Goal: Task Accomplishment & Management: Complete application form

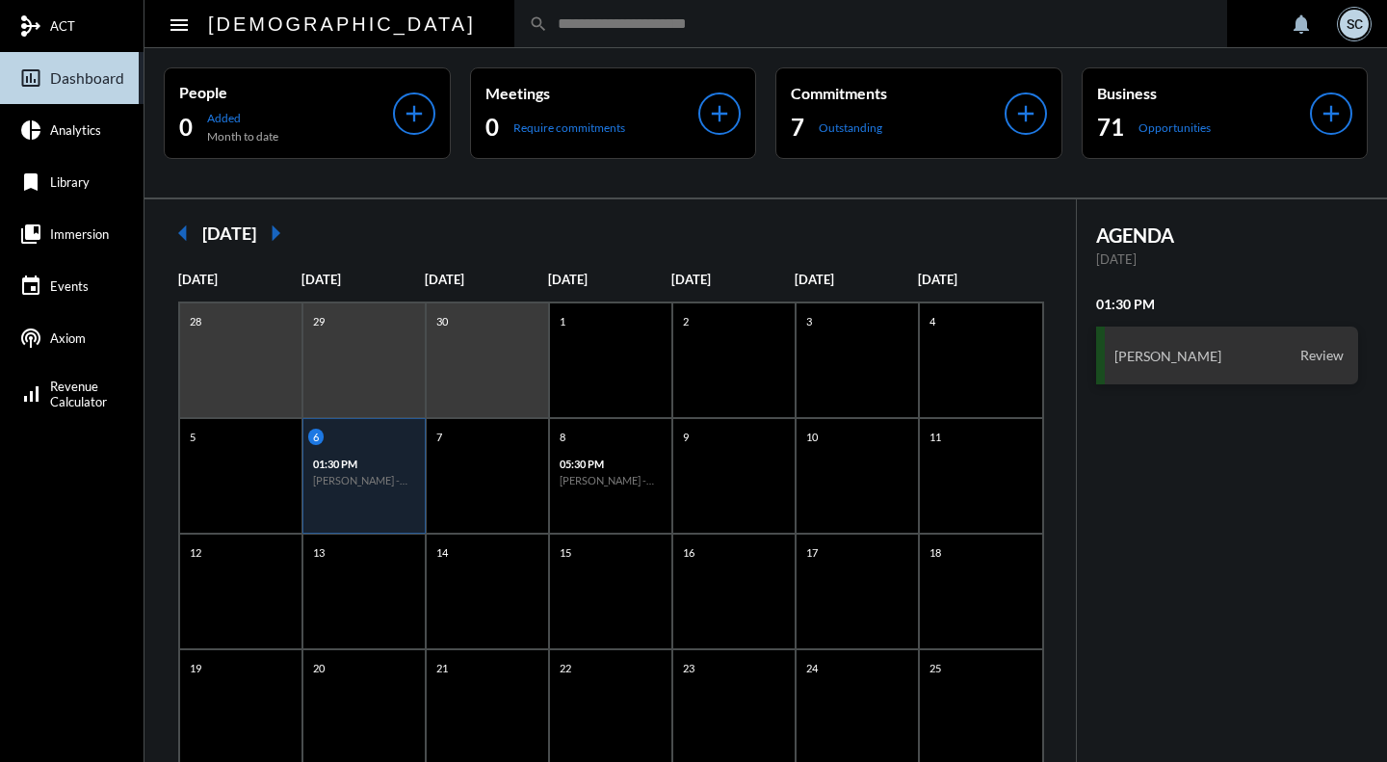
click at [548, 15] on input "text" at bounding box center [880, 23] width 664 height 16
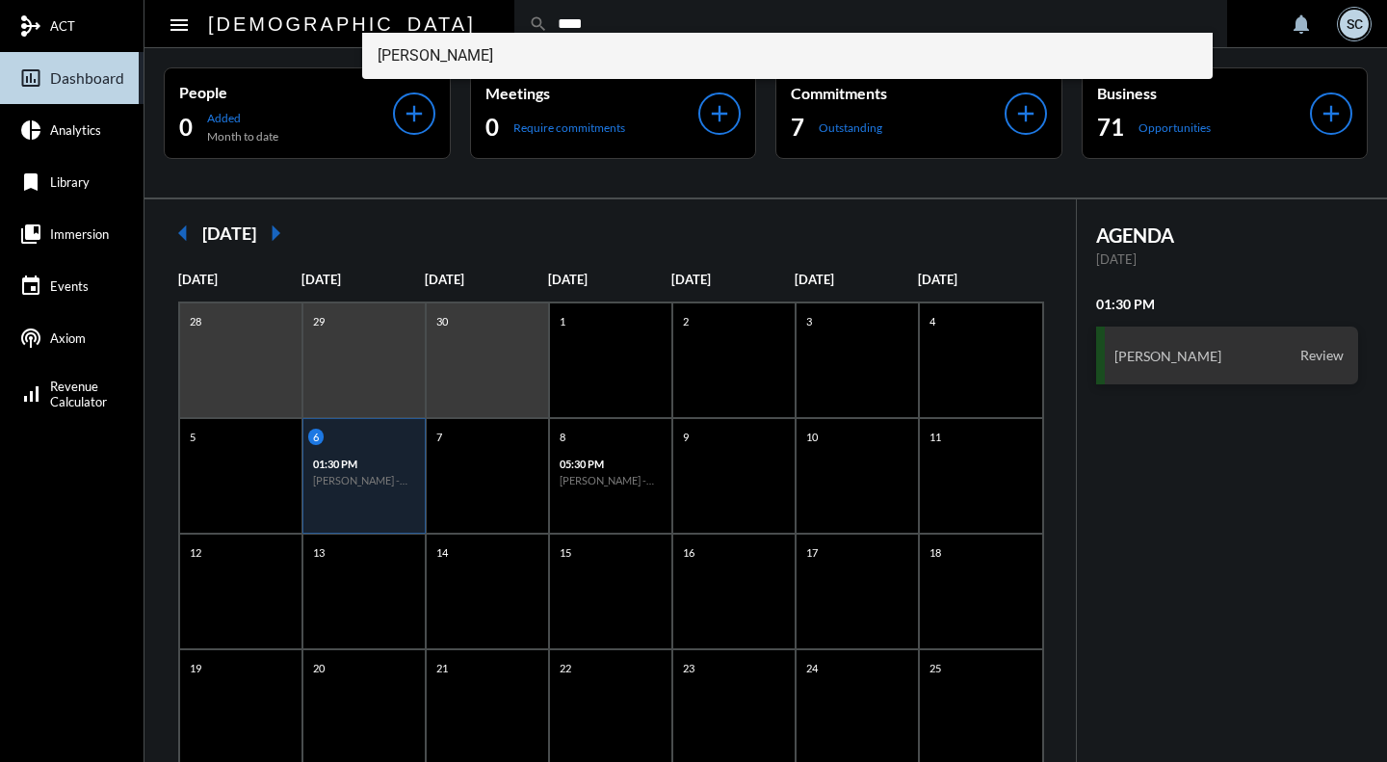
type input "****"
click at [444, 52] on span "Lina Shore" at bounding box center [786, 56] width 819 height 46
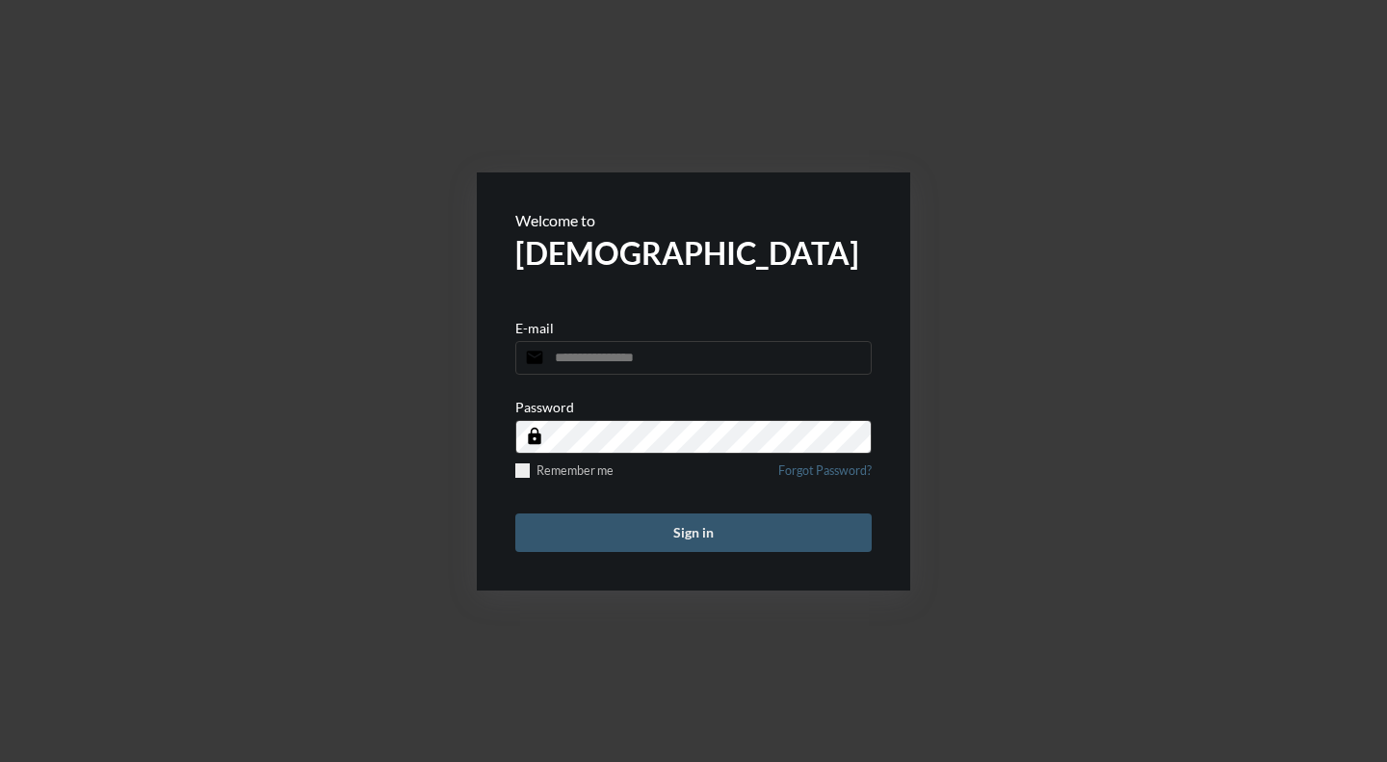
type input "**********"
click at [663, 542] on button "Sign in" at bounding box center [693, 532] width 356 height 39
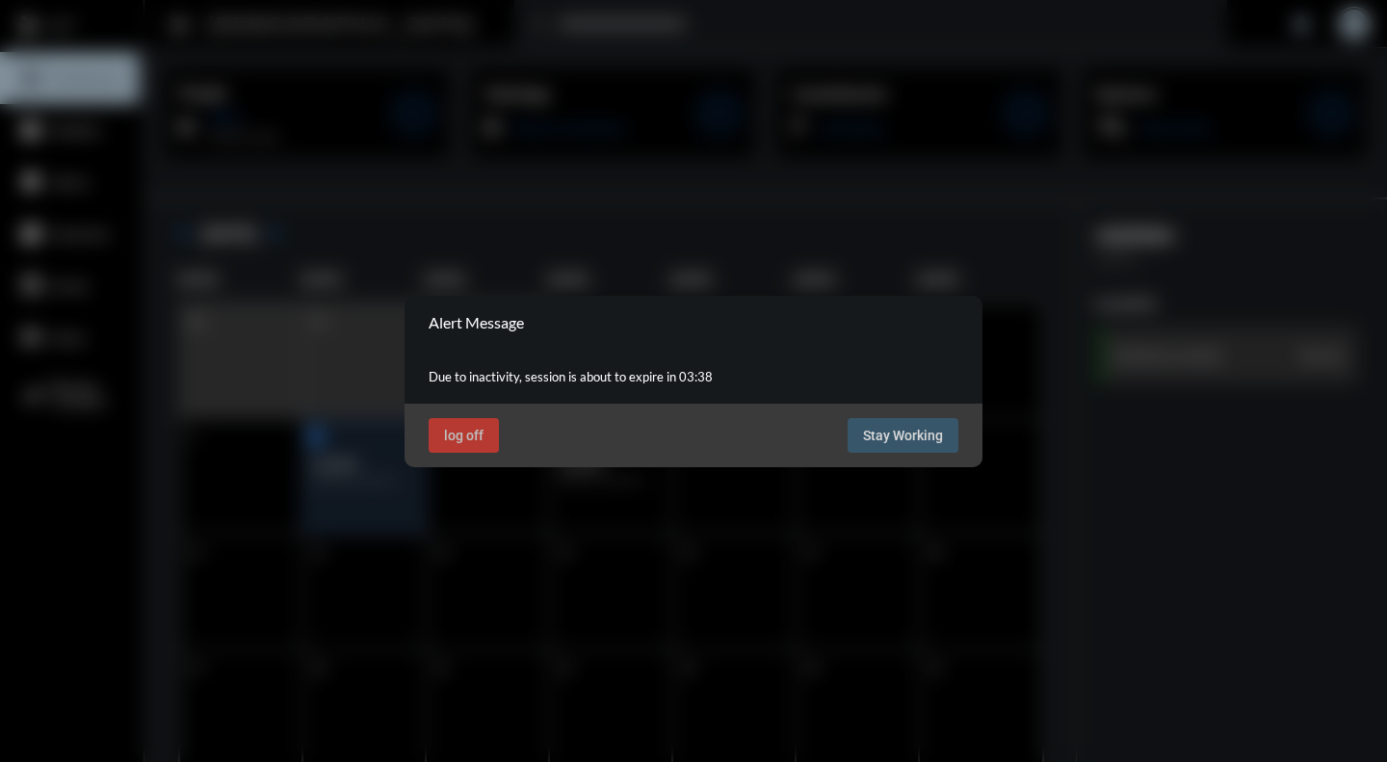
click at [742, 124] on div at bounding box center [693, 381] width 1387 height 762
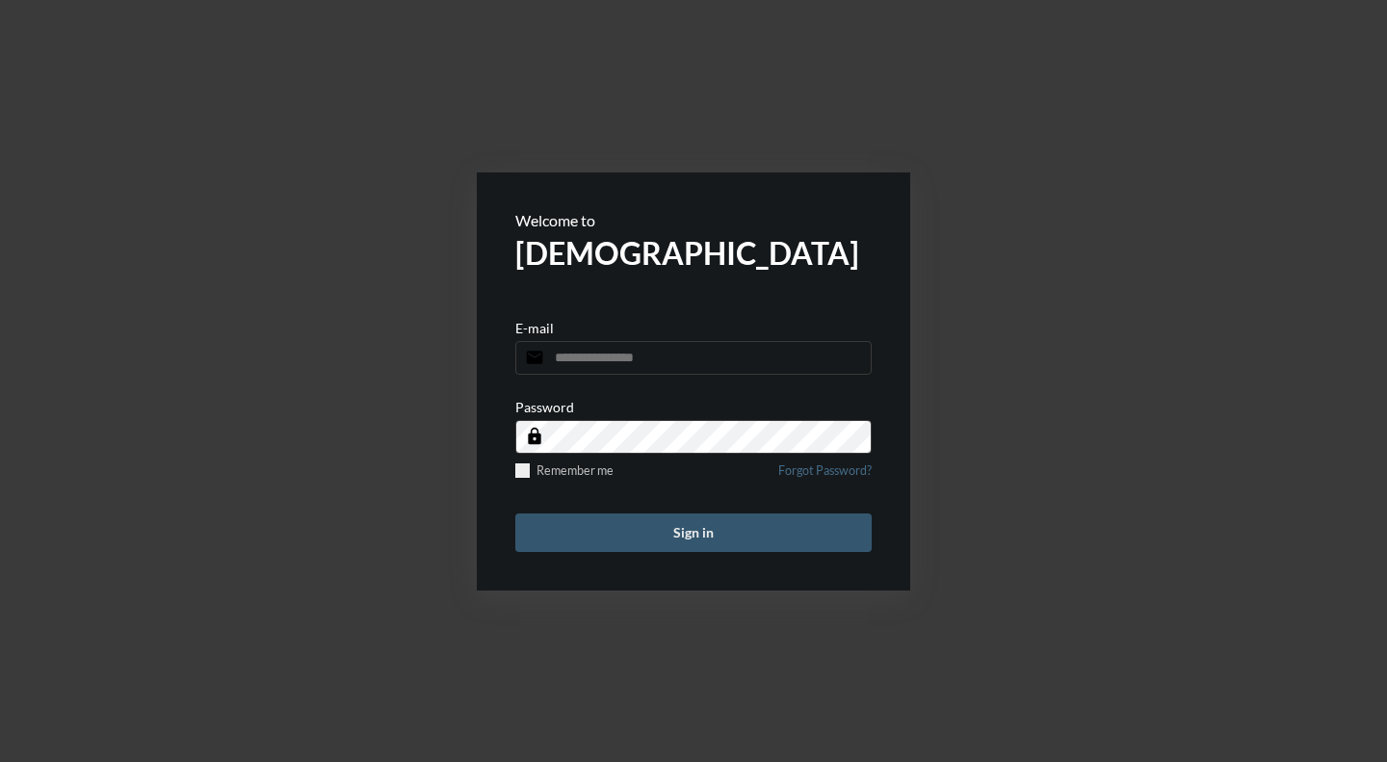
type input "**********"
click at [728, 546] on button "Sign in" at bounding box center [693, 532] width 356 height 39
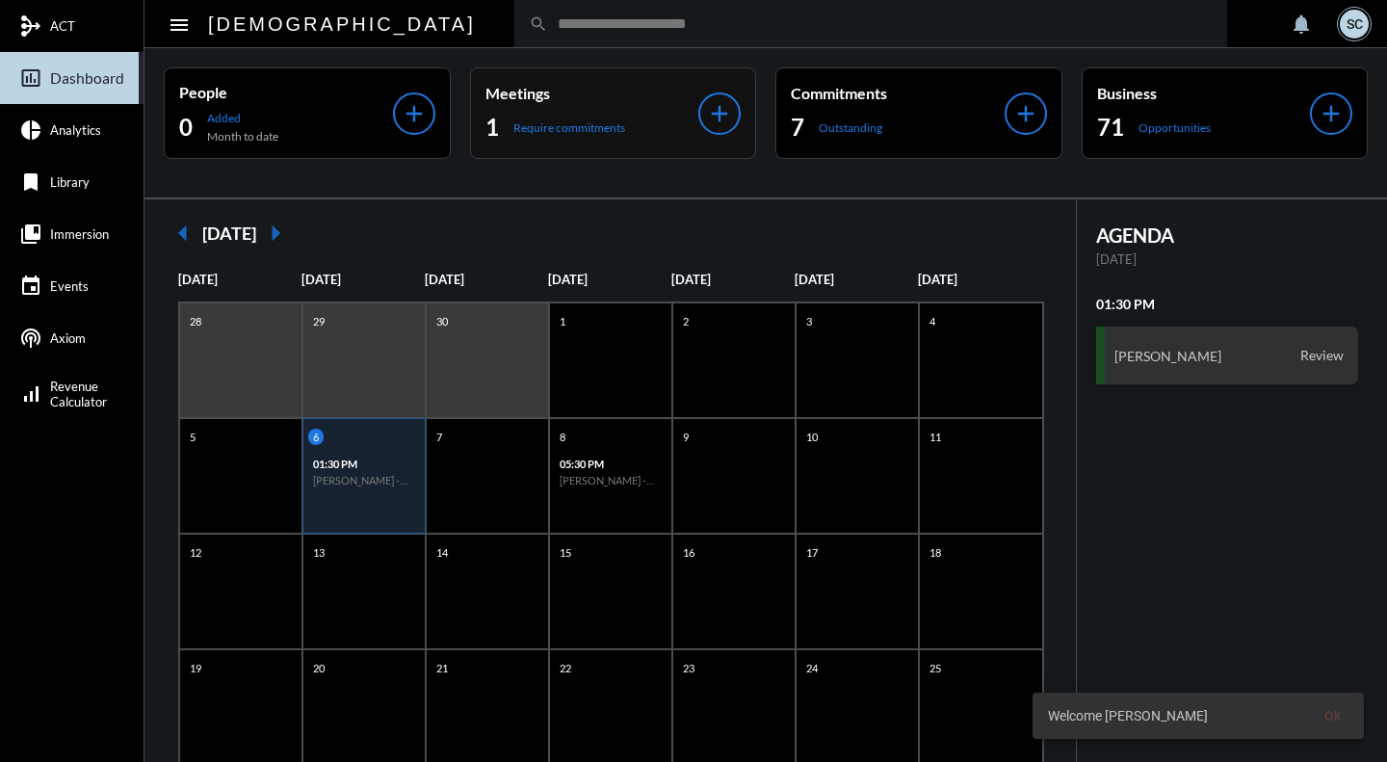
click at [644, 97] on p "Meetings" at bounding box center [592, 93] width 214 height 18
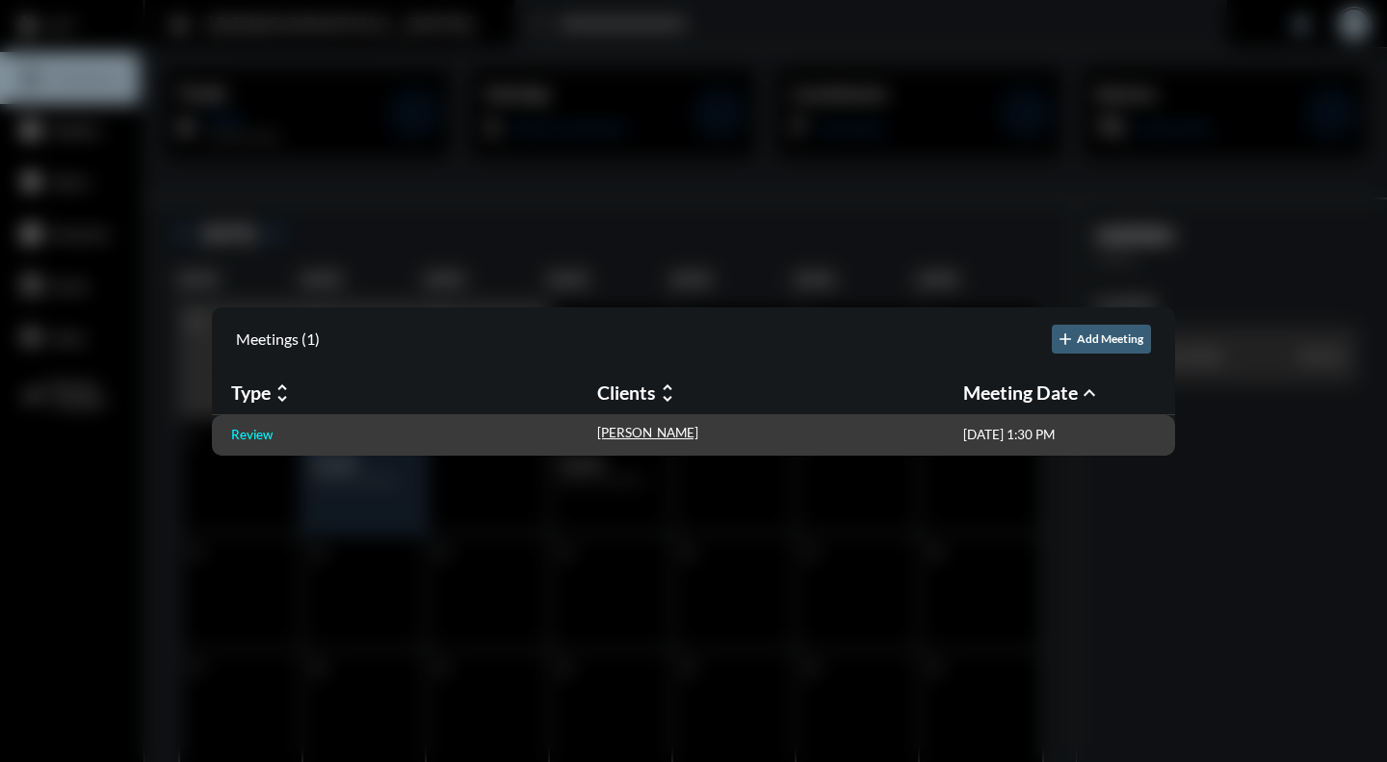
click at [262, 428] on p "Review" at bounding box center [251, 434] width 41 height 15
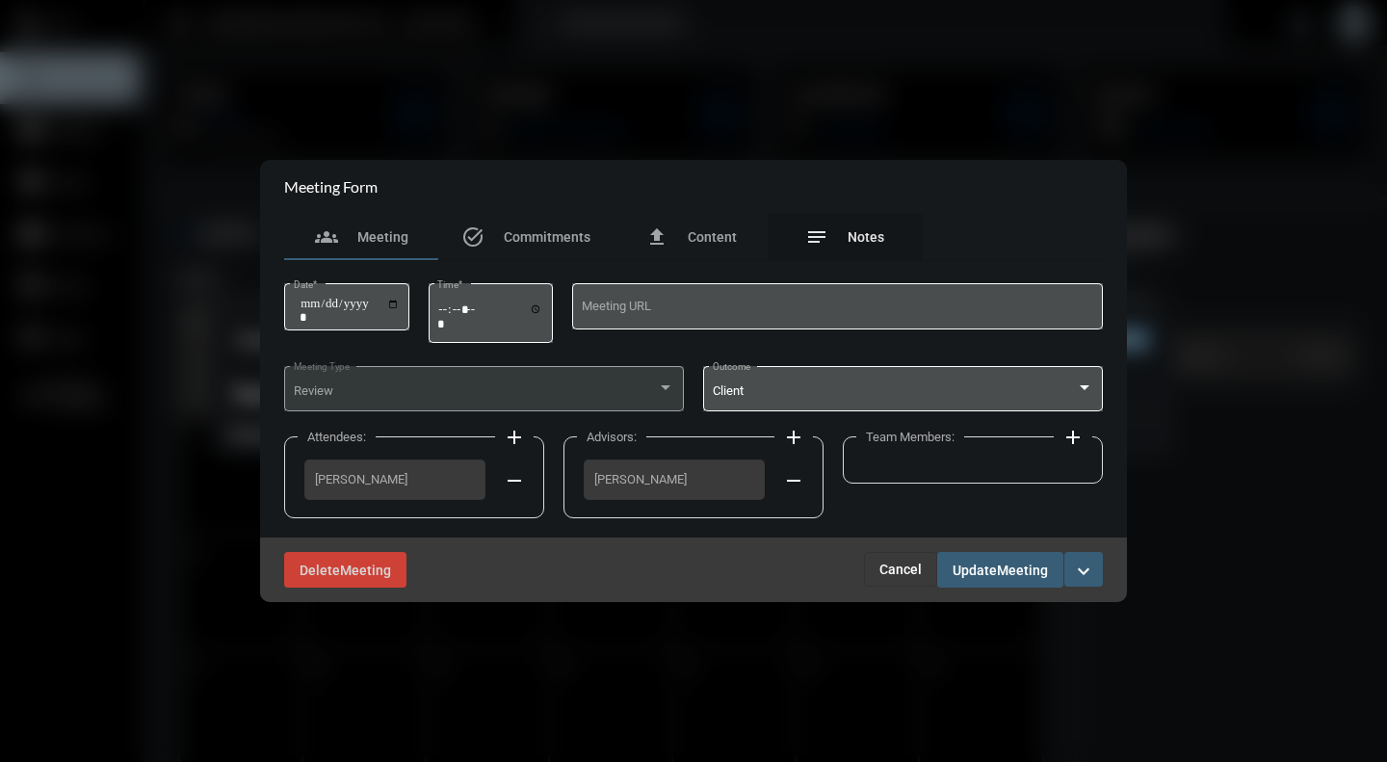
click at [864, 236] on span "Notes" at bounding box center [865, 236] width 37 height 15
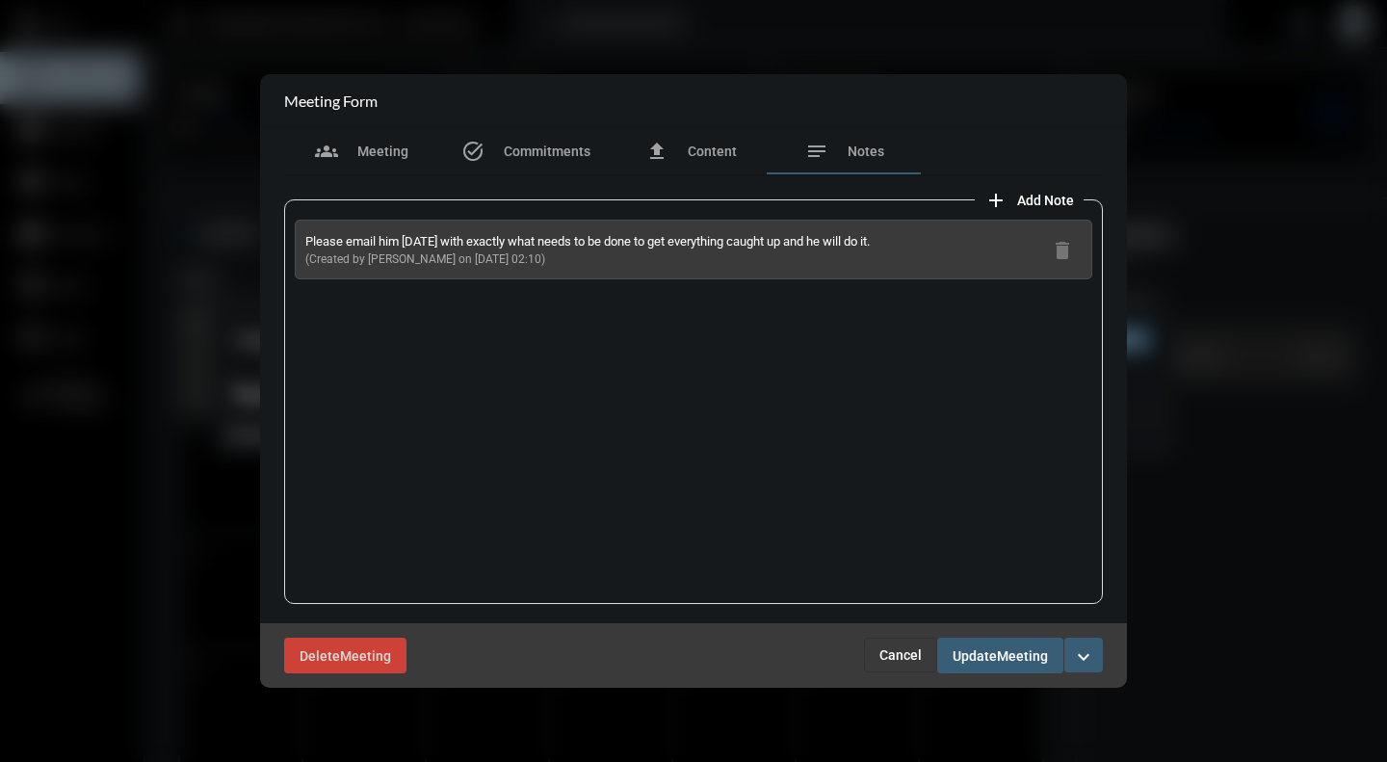
click at [890, 653] on span "Cancel" at bounding box center [900, 654] width 42 height 15
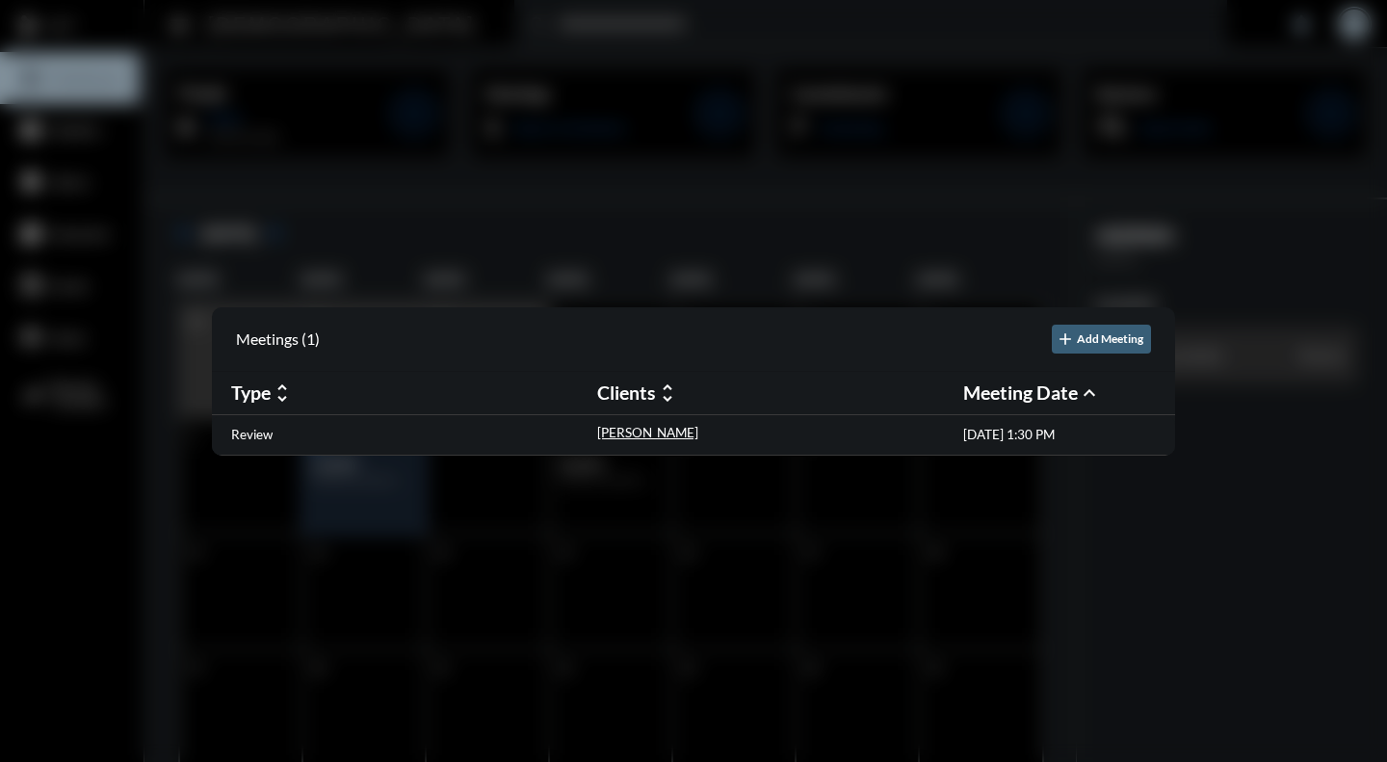
click at [1135, 511] on div at bounding box center [693, 381] width 1387 height 762
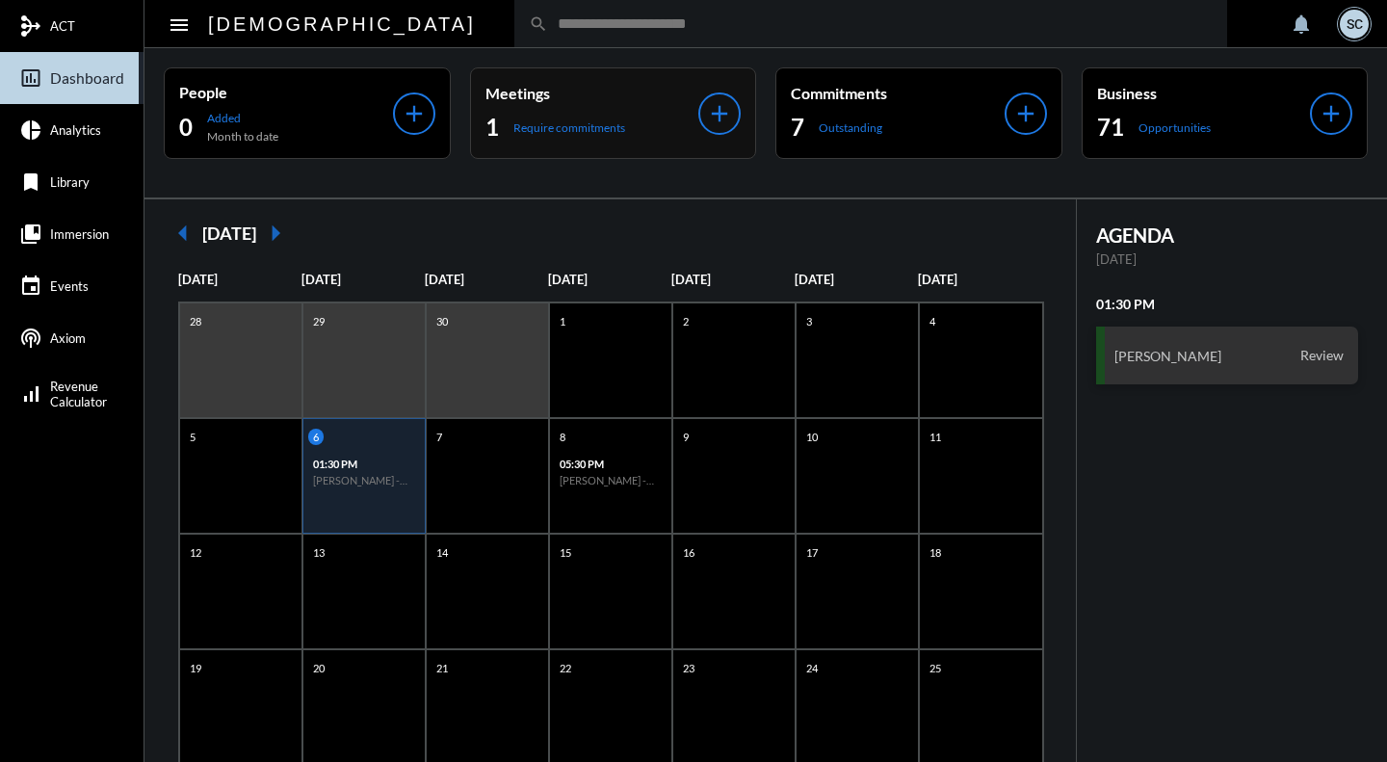
click at [550, 110] on div "Meetings 1 Require commitments" at bounding box center [592, 113] width 214 height 59
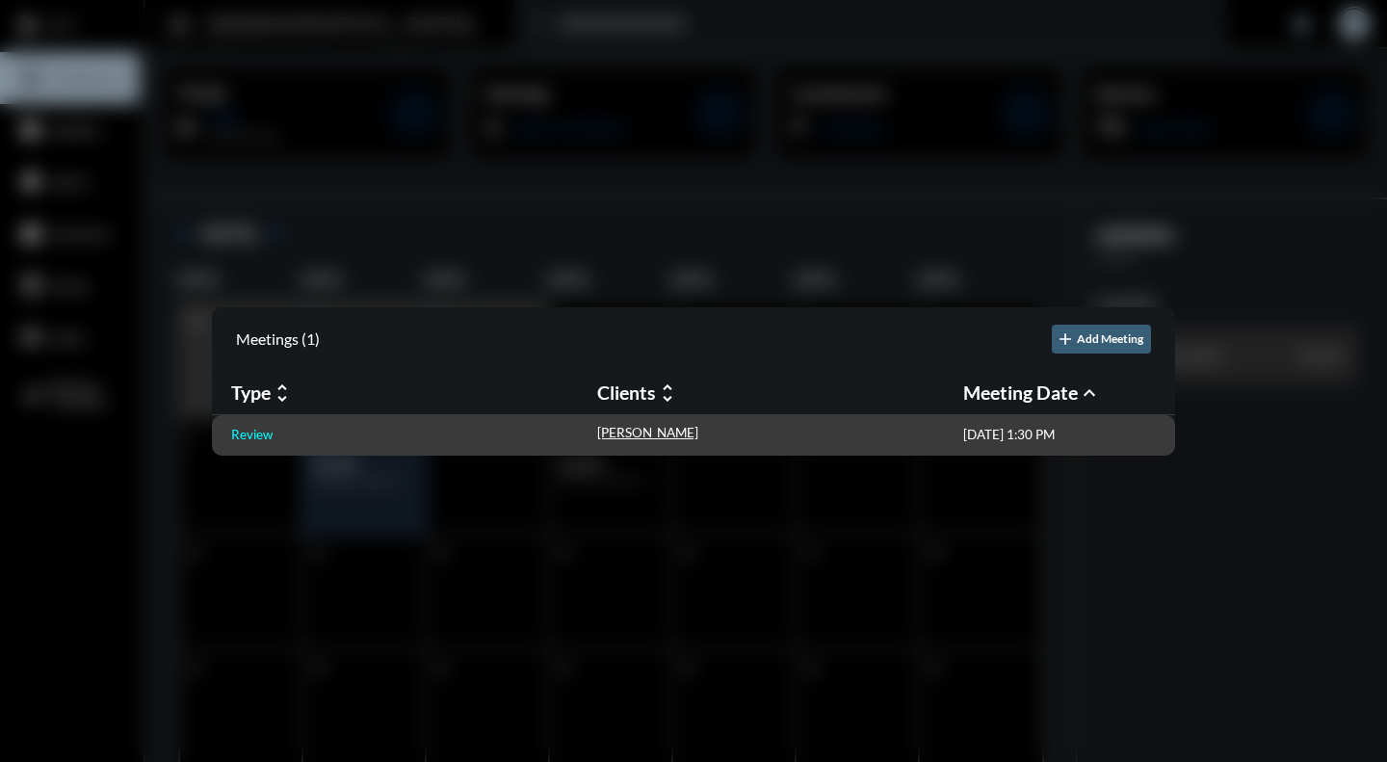
click at [254, 433] on p "Review" at bounding box center [251, 434] width 41 height 15
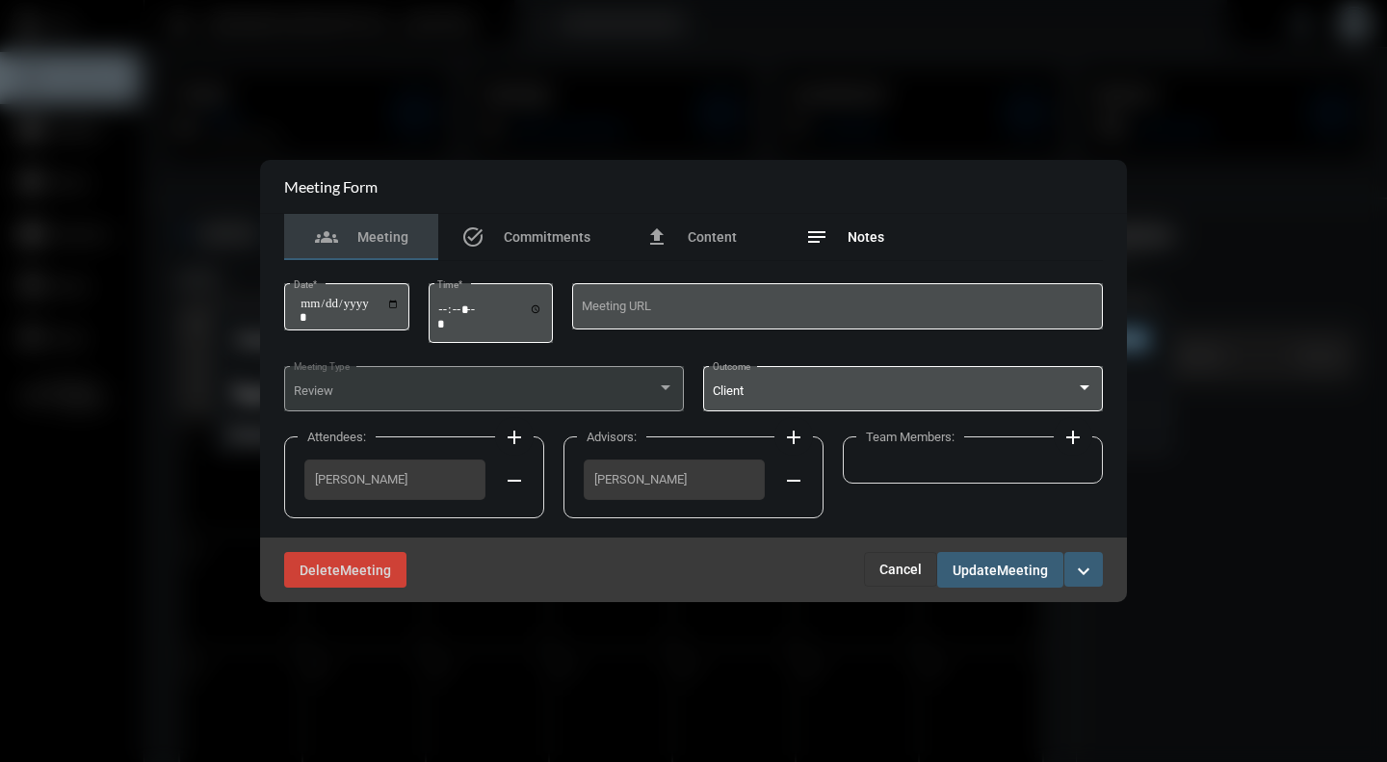
click at [859, 247] on div "notes Notes" at bounding box center [844, 236] width 79 height 23
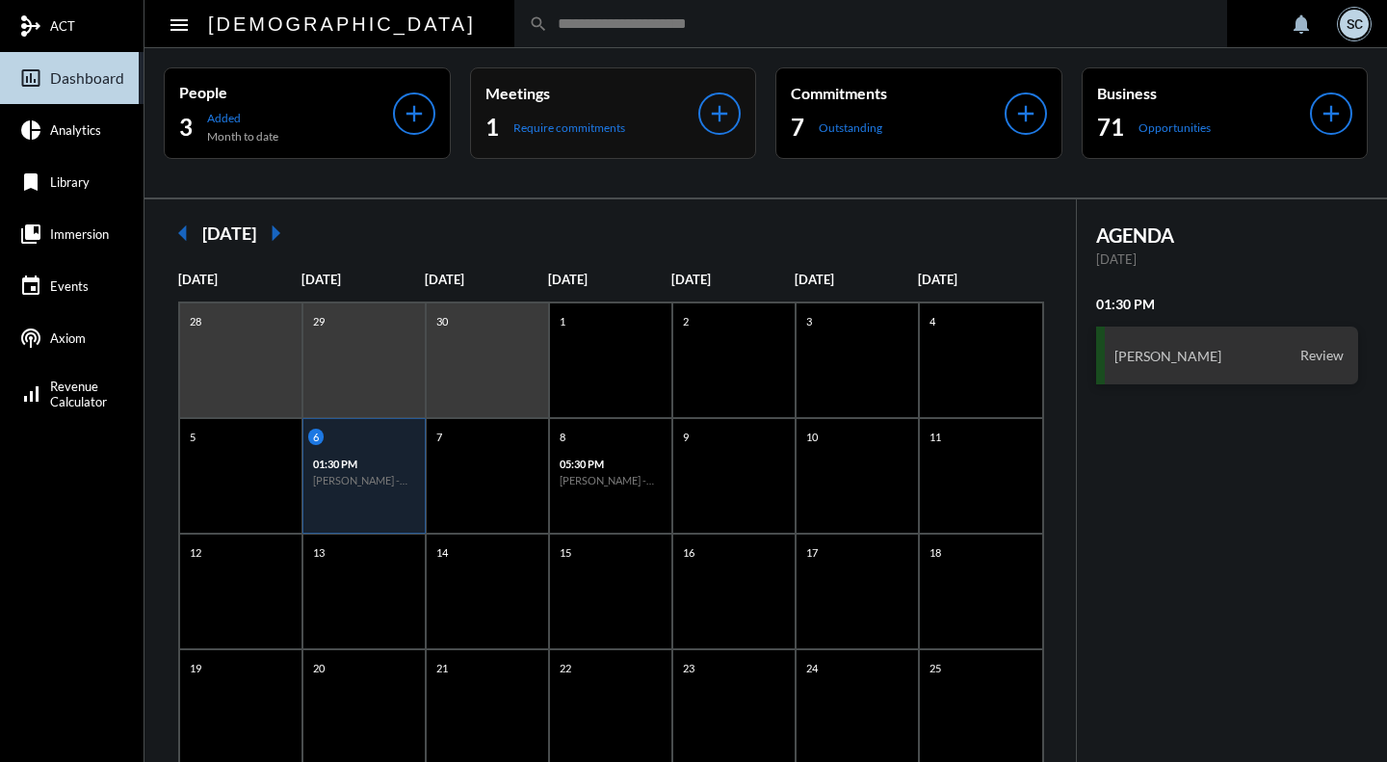
click at [654, 141] on div "1 Require commitments" at bounding box center [592, 127] width 214 height 31
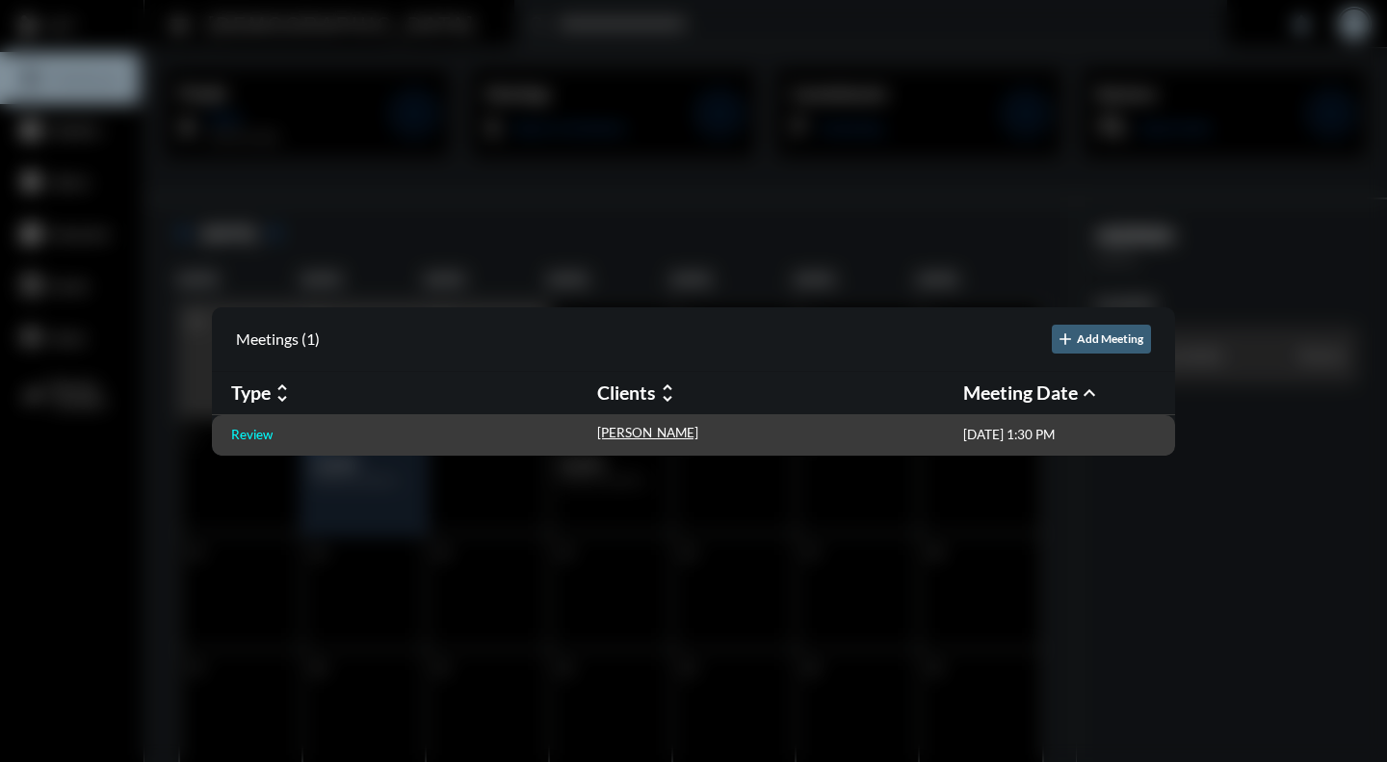
click at [261, 433] on p "Review" at bounding box center [251, 434] width 41 height 15
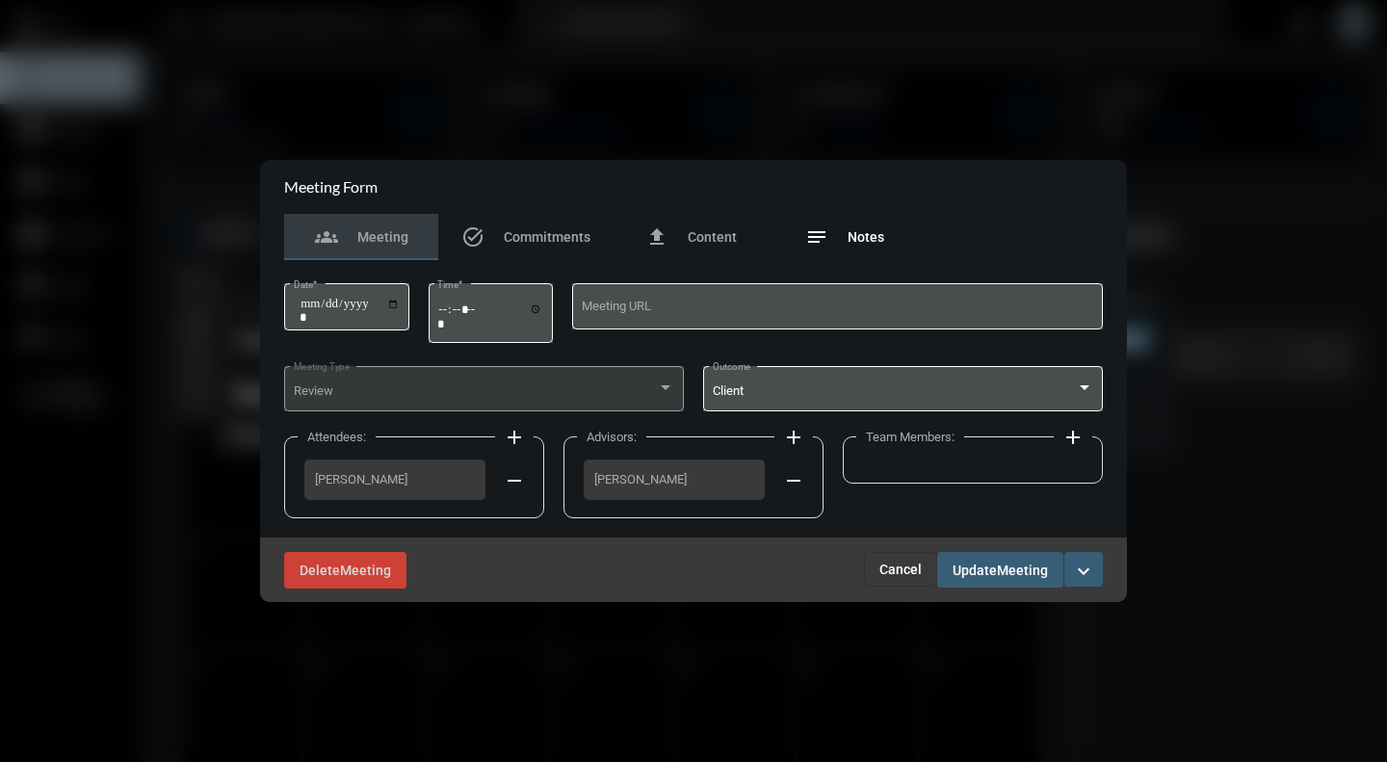
click at [857, 242] on span "Notes" at bounding box center [865, 236] width 37 height 15
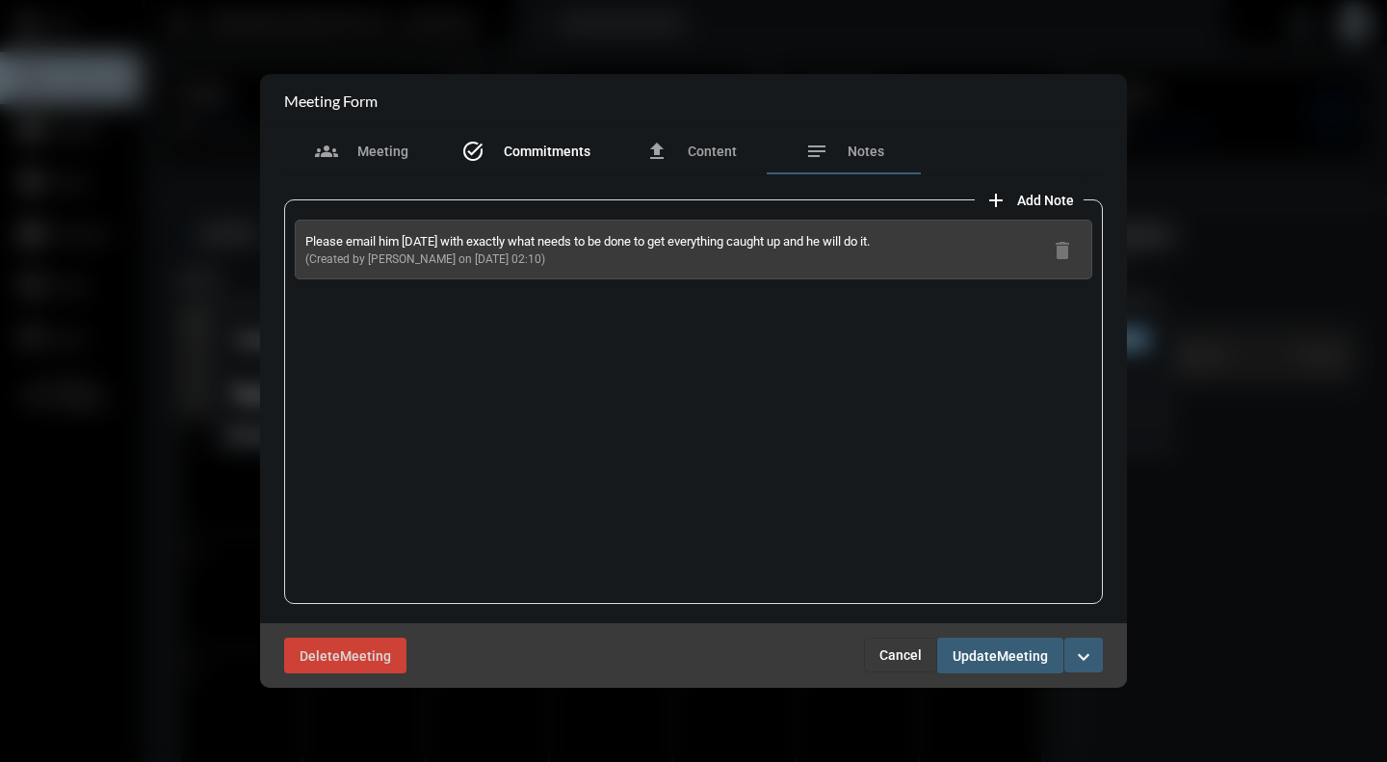
click at [565, 163] on div "task_alt Commitments" at bounding box center [525, 151] width 175 height 46
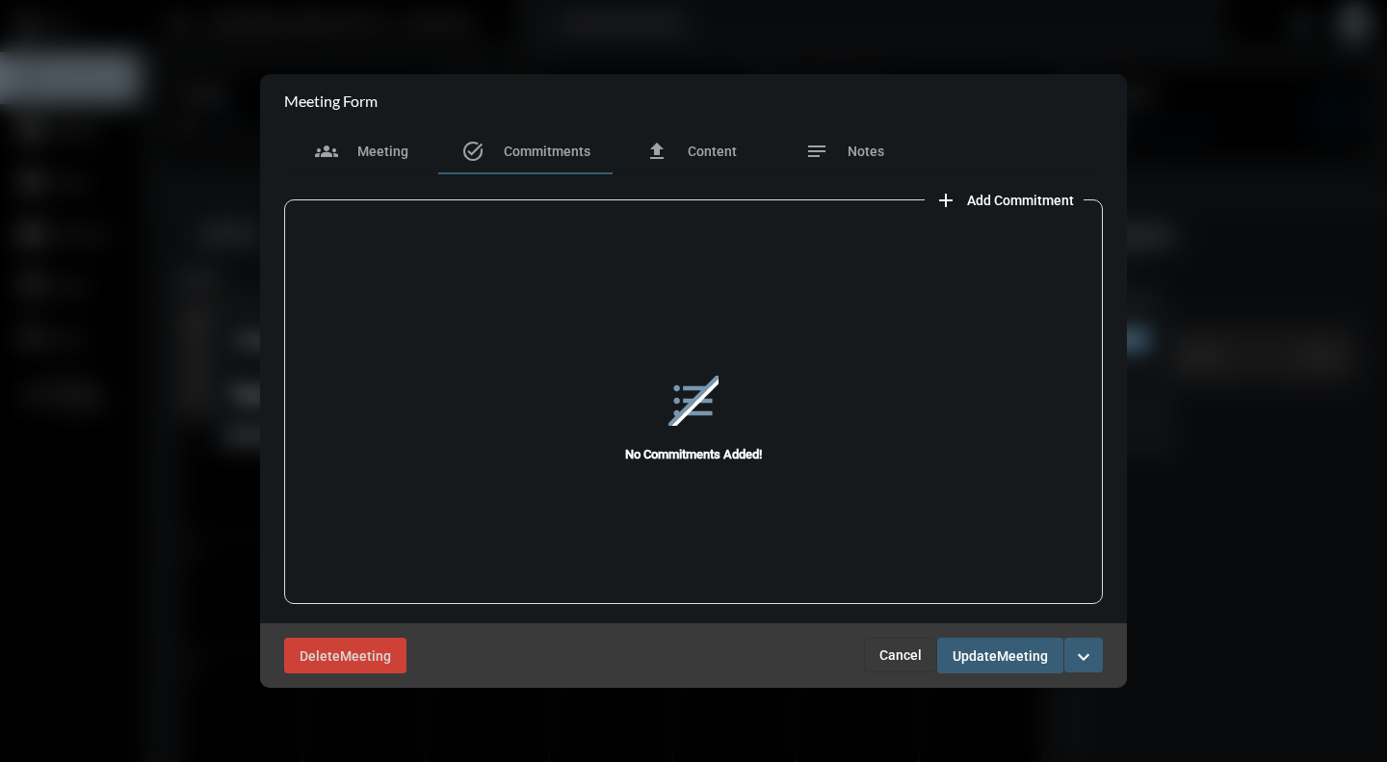
click at [1068, 202] on span "Add Commitment" at bounding box center [1020, 200] width 107 height 15
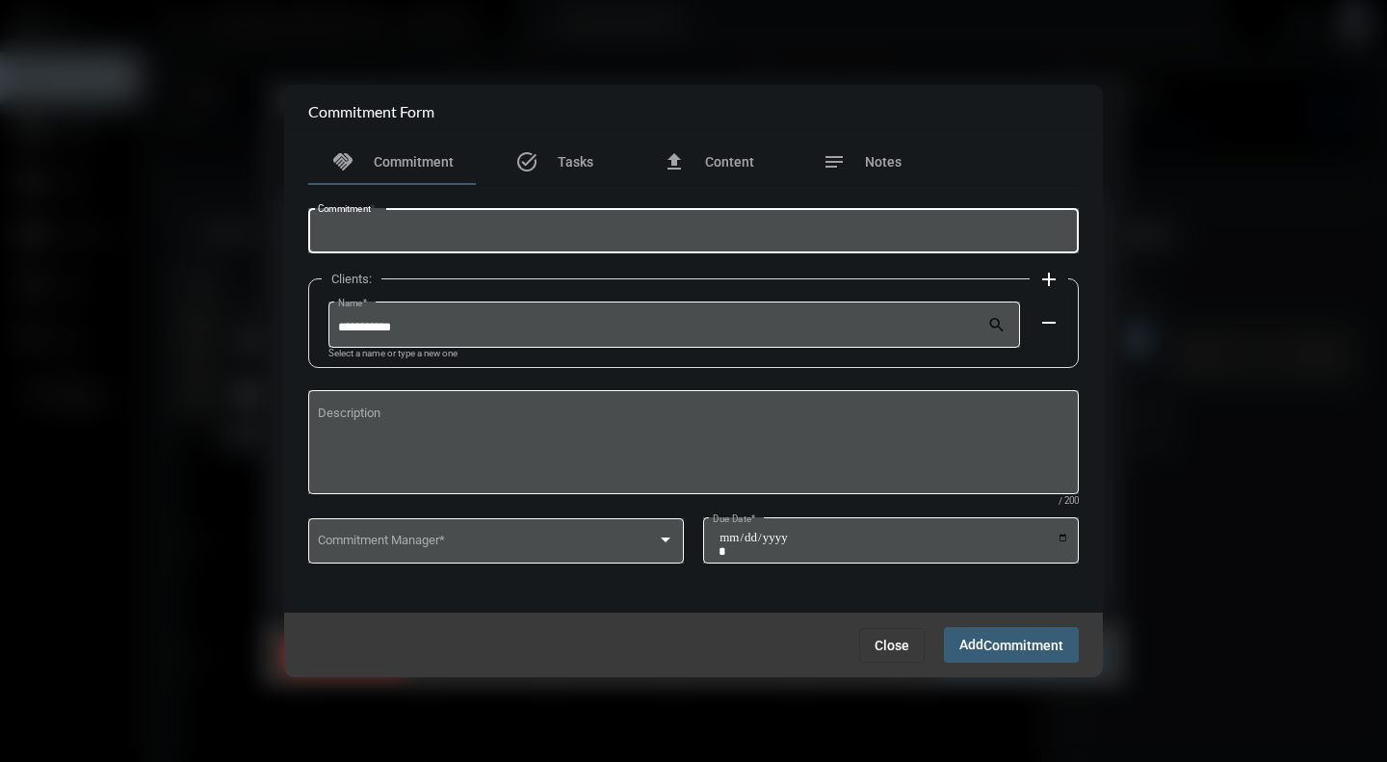
click at [750, 235] on input "Commitment *" at bounding box center [694, 234] width 752 height 14
type input "*"
type input "**********"
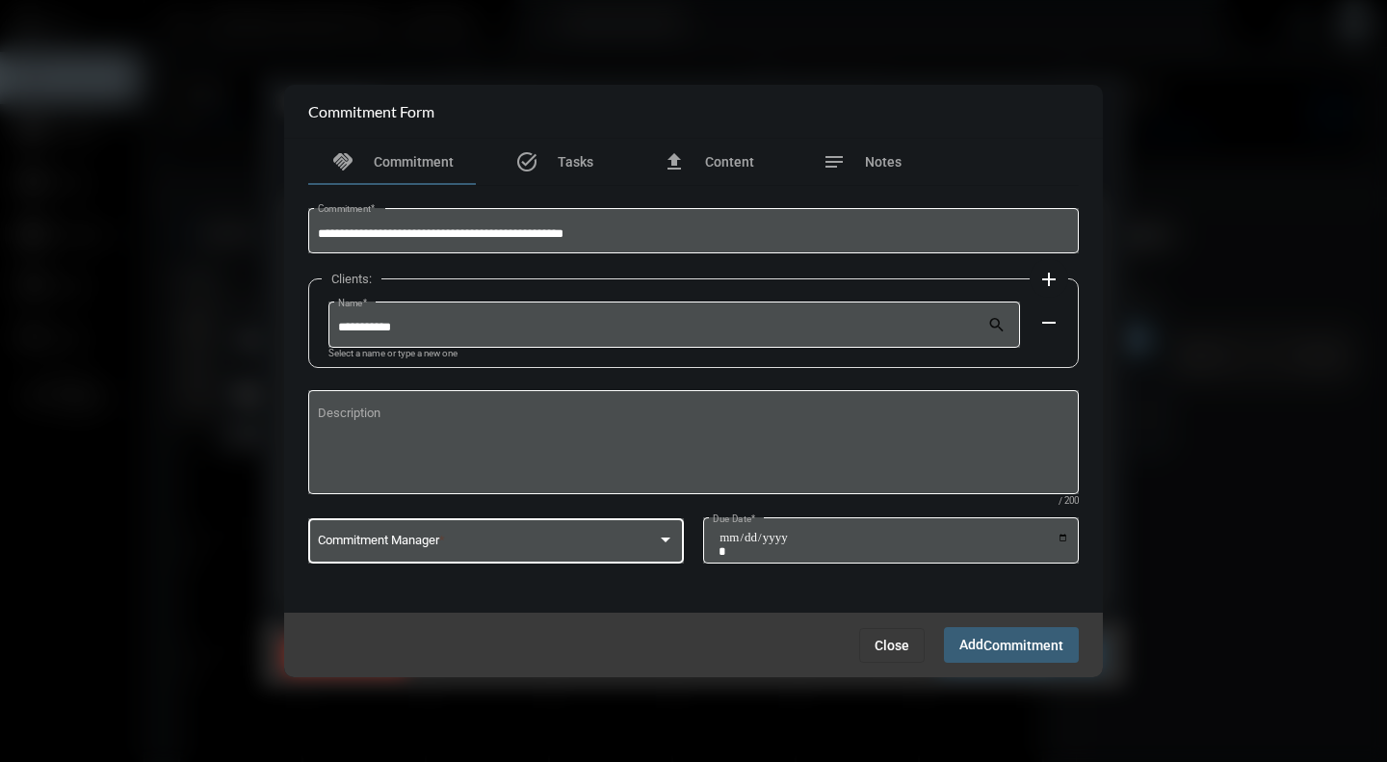
click at [611, 545] on span at bounding box center [488, 543] width 340 height 14
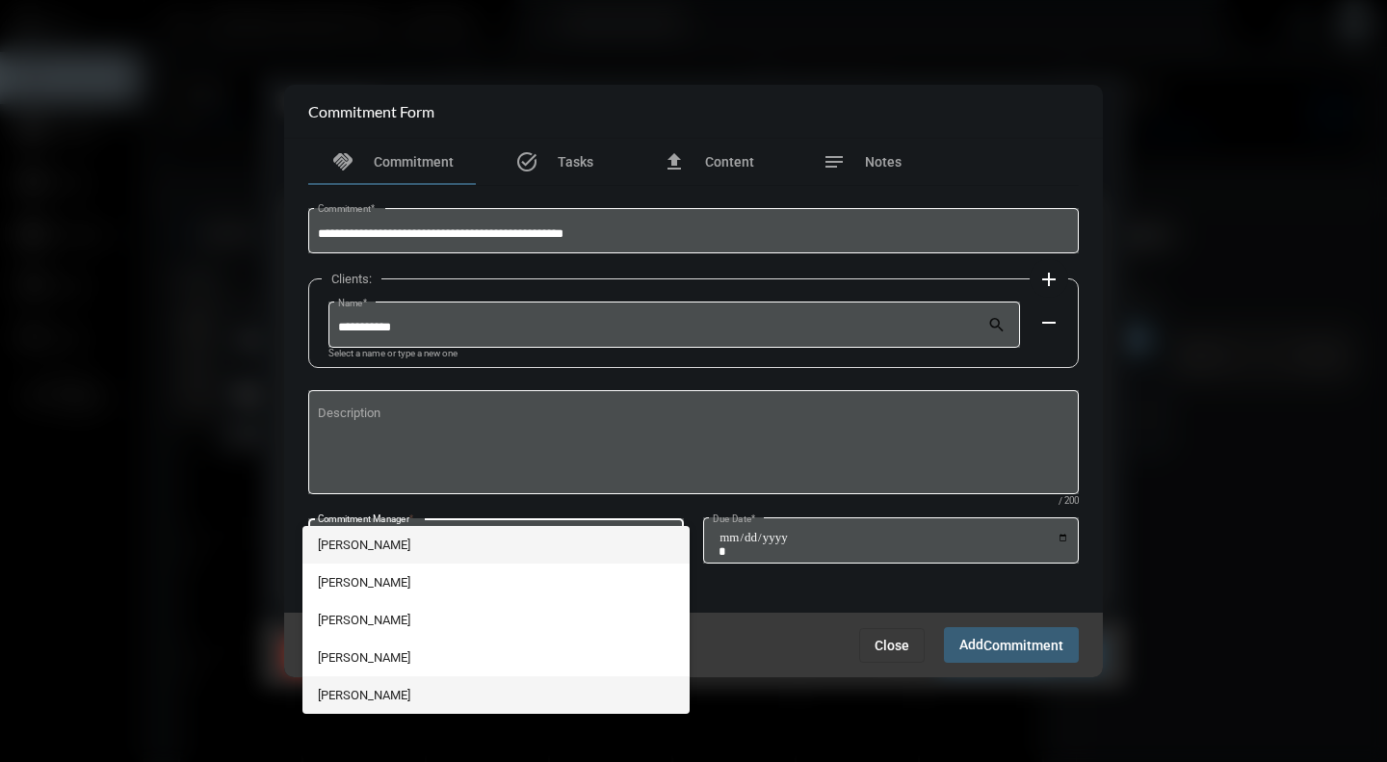
click at [396, 685] on span "[PERSON_NAME]" at bounding box center [496, 695] width 357 height 38
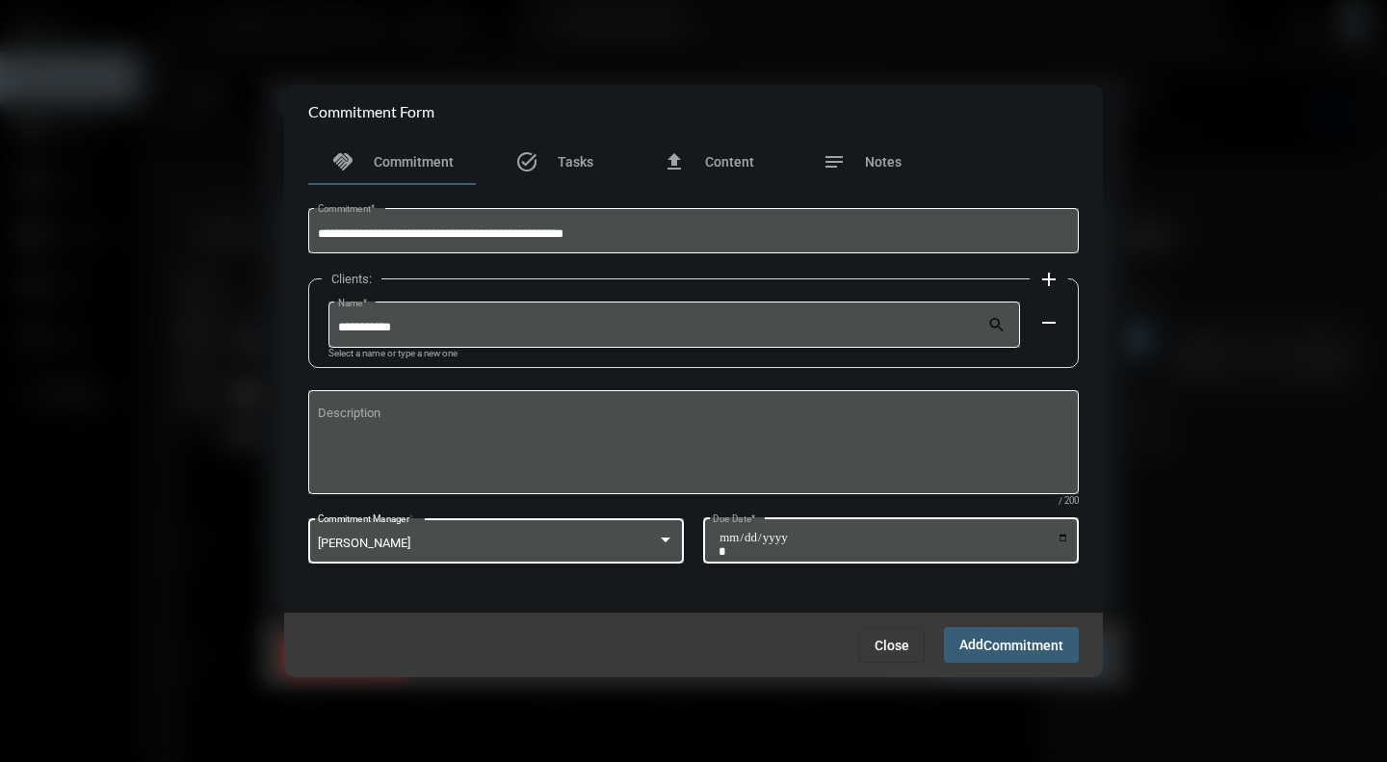
click at [1061, 537] on input "Due Date *" at bounding box center [893, 544] width 351 height 27
type input "**********"
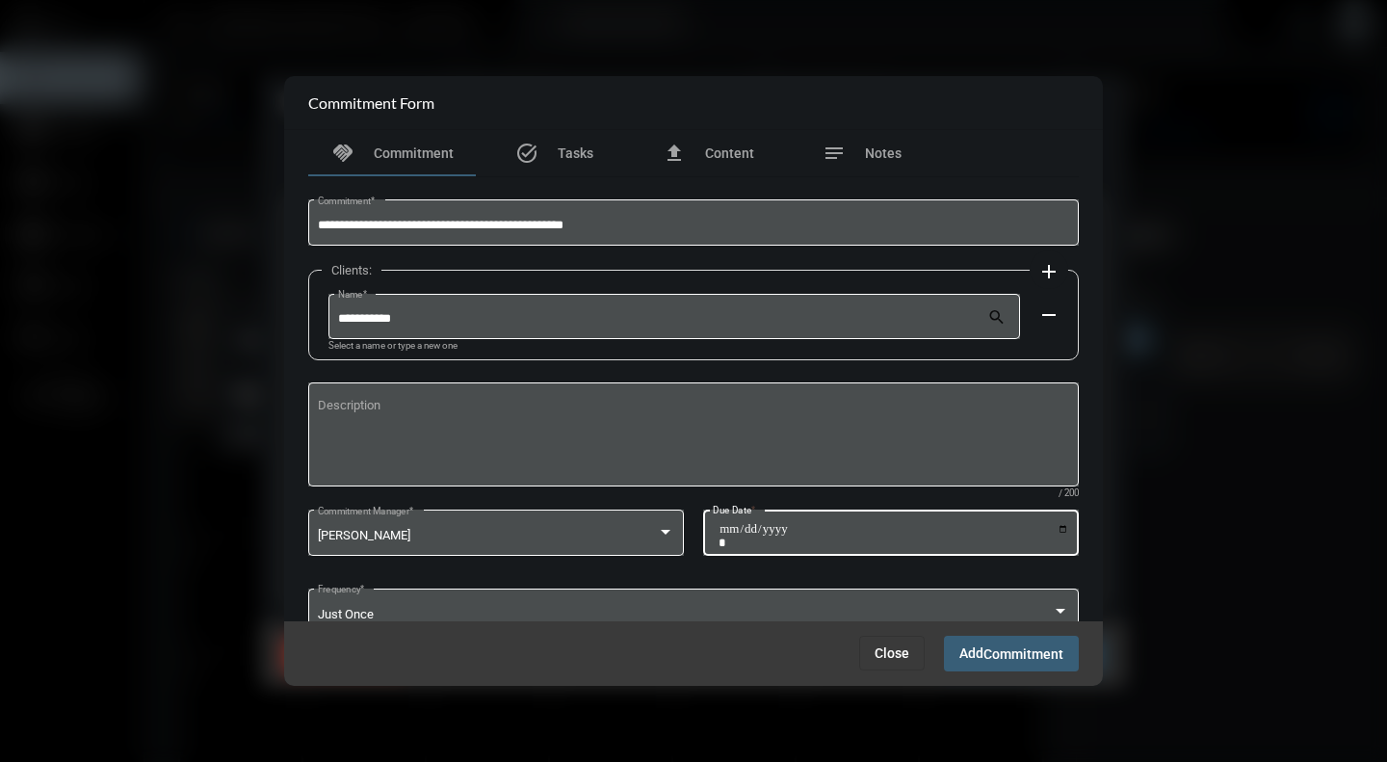
click at [994, 660] on span "Commitment" at bounding box center [1023, 653] width 80 height 15
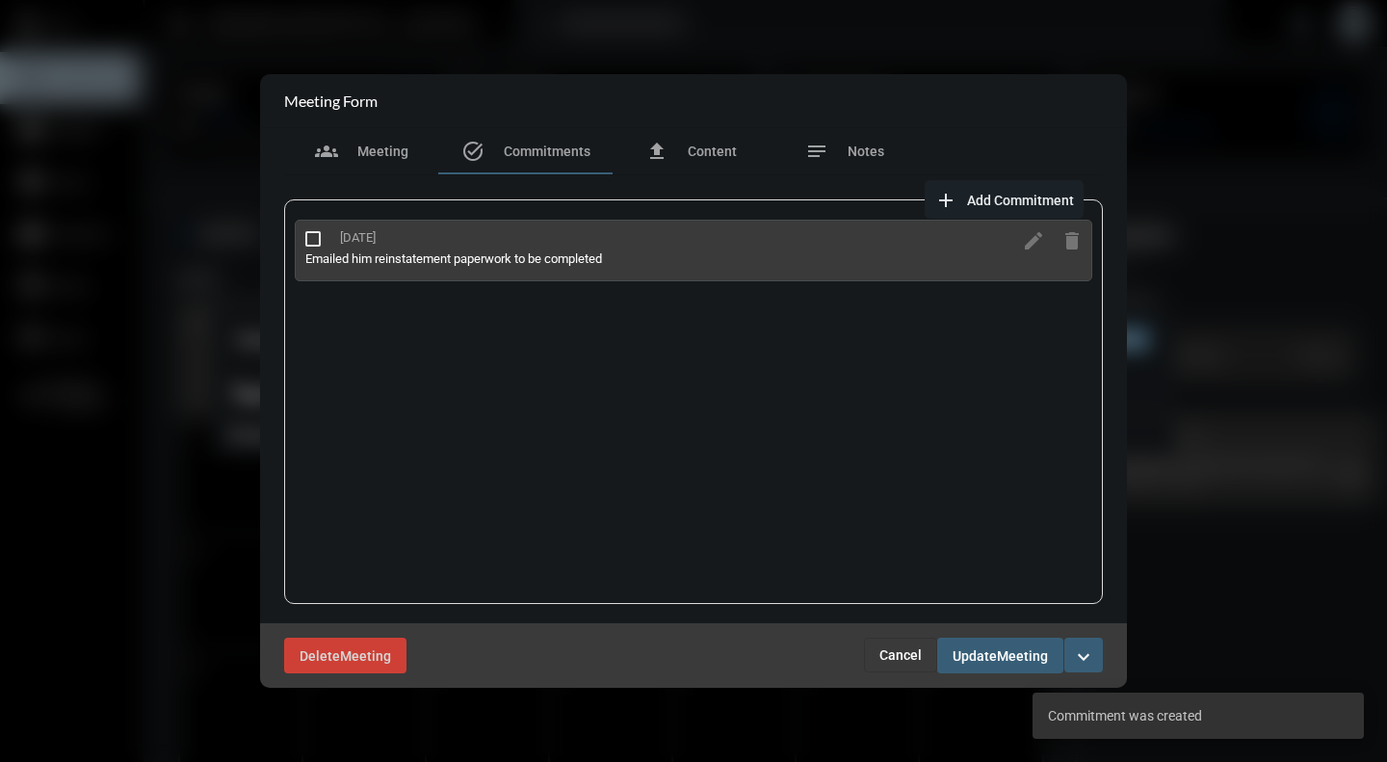
click at [1097, 654] on button "expand_more" at bounding box center [1083, 654] width 39 height 35
click at [994, 700] on p "Complete" at bounding box center [972, 697] width 59 height 16
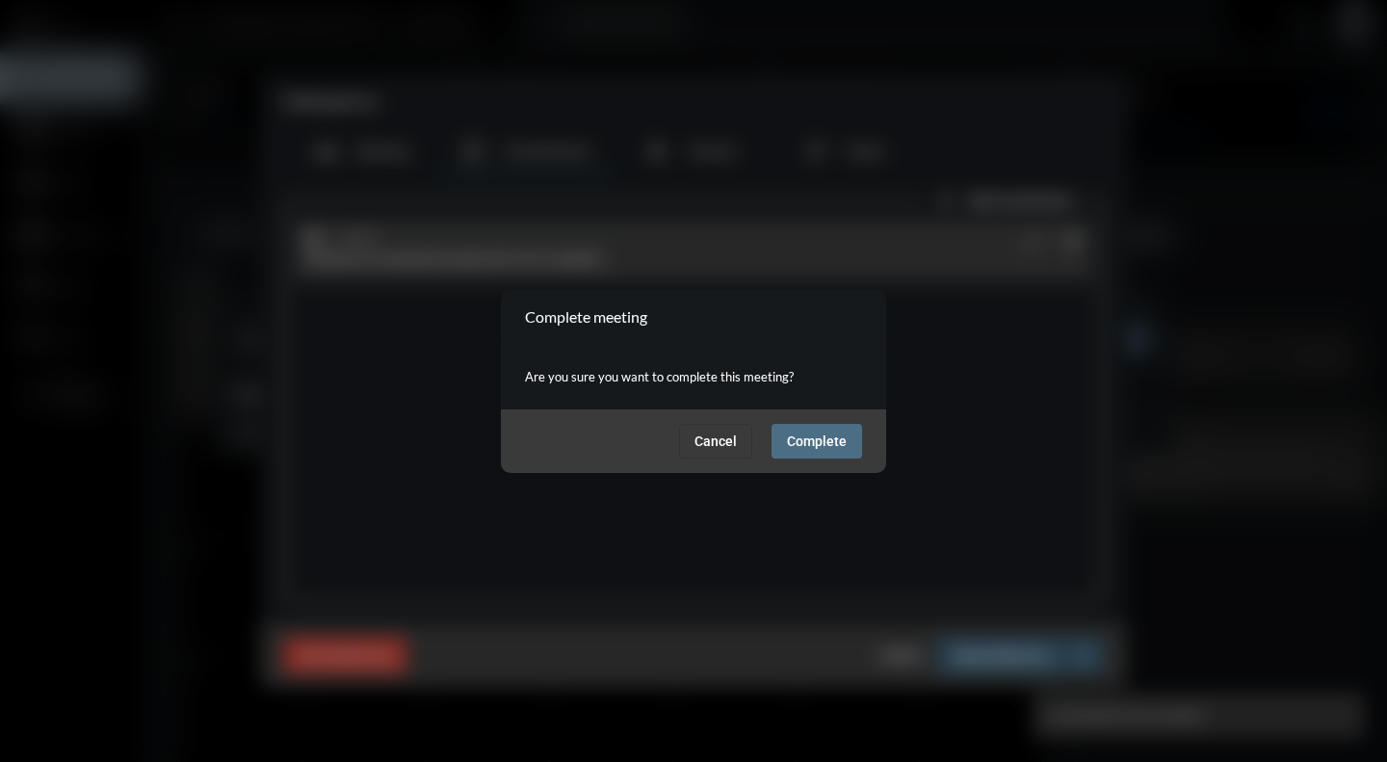
click at [813, 447] on span "Complete" at bounding box center [817, 440] width 60 height 15
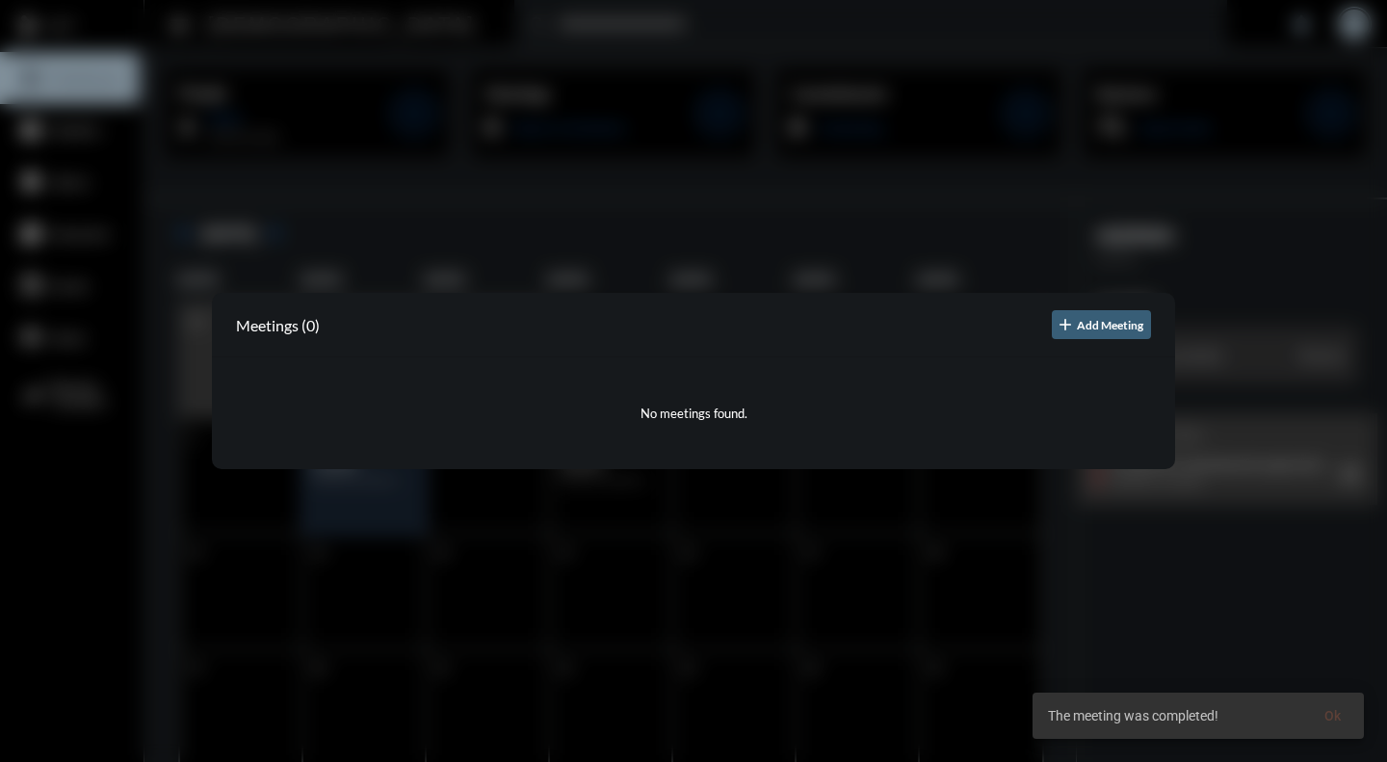
click at [771, 168] on div at bounding box center [693, 381] width 1387 height 762
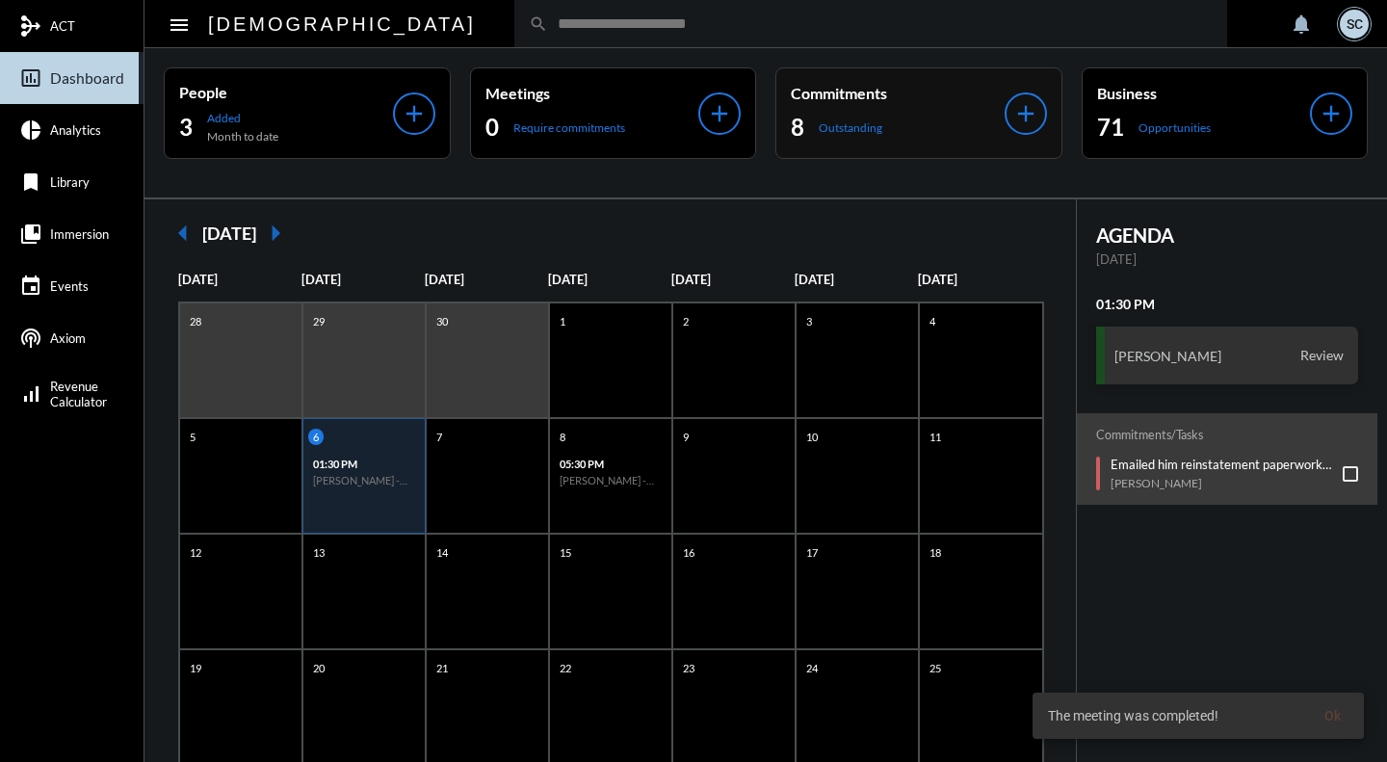
click at [919, 142] on div "8 Outstanding" at bounding box center [898, 127] width 214 height 31
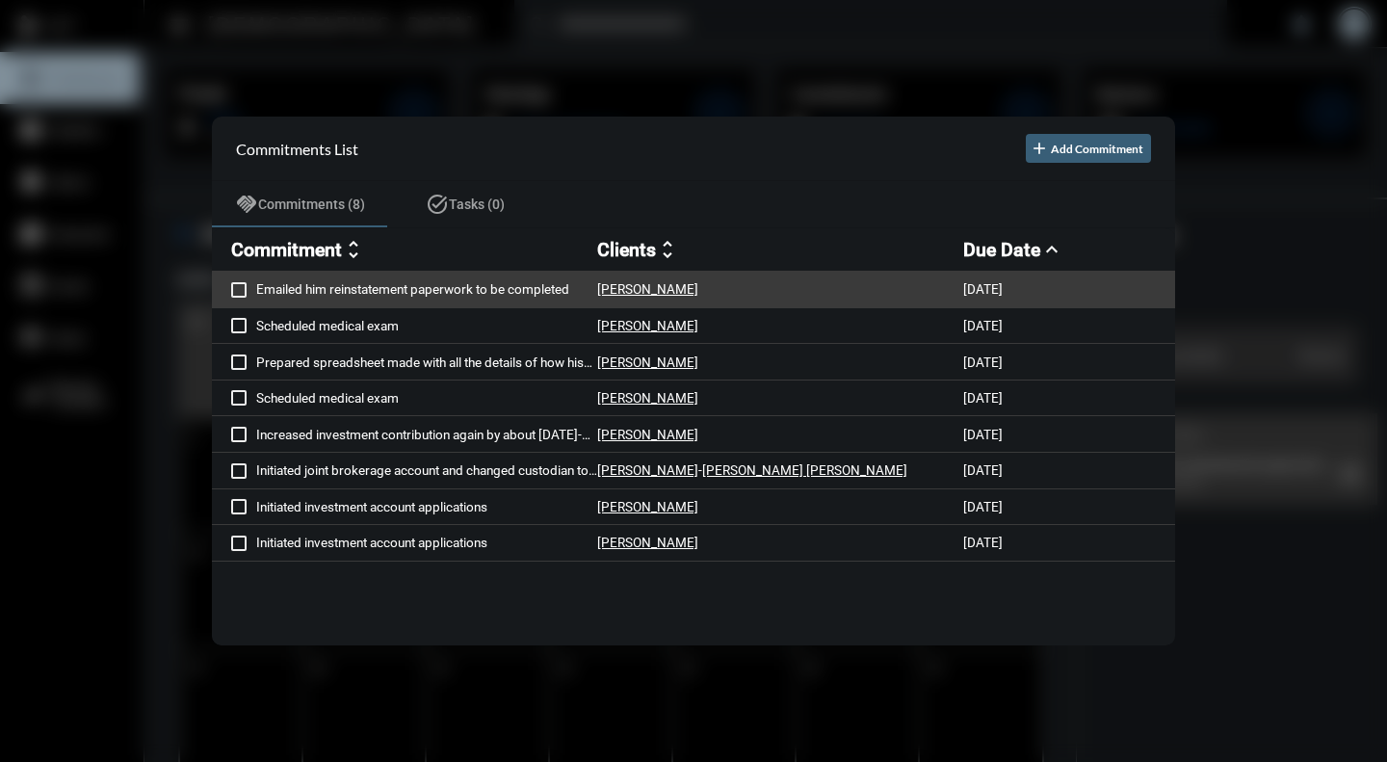
click at [238, 291] on span at bounding box center [238, 289] width 15 height 15
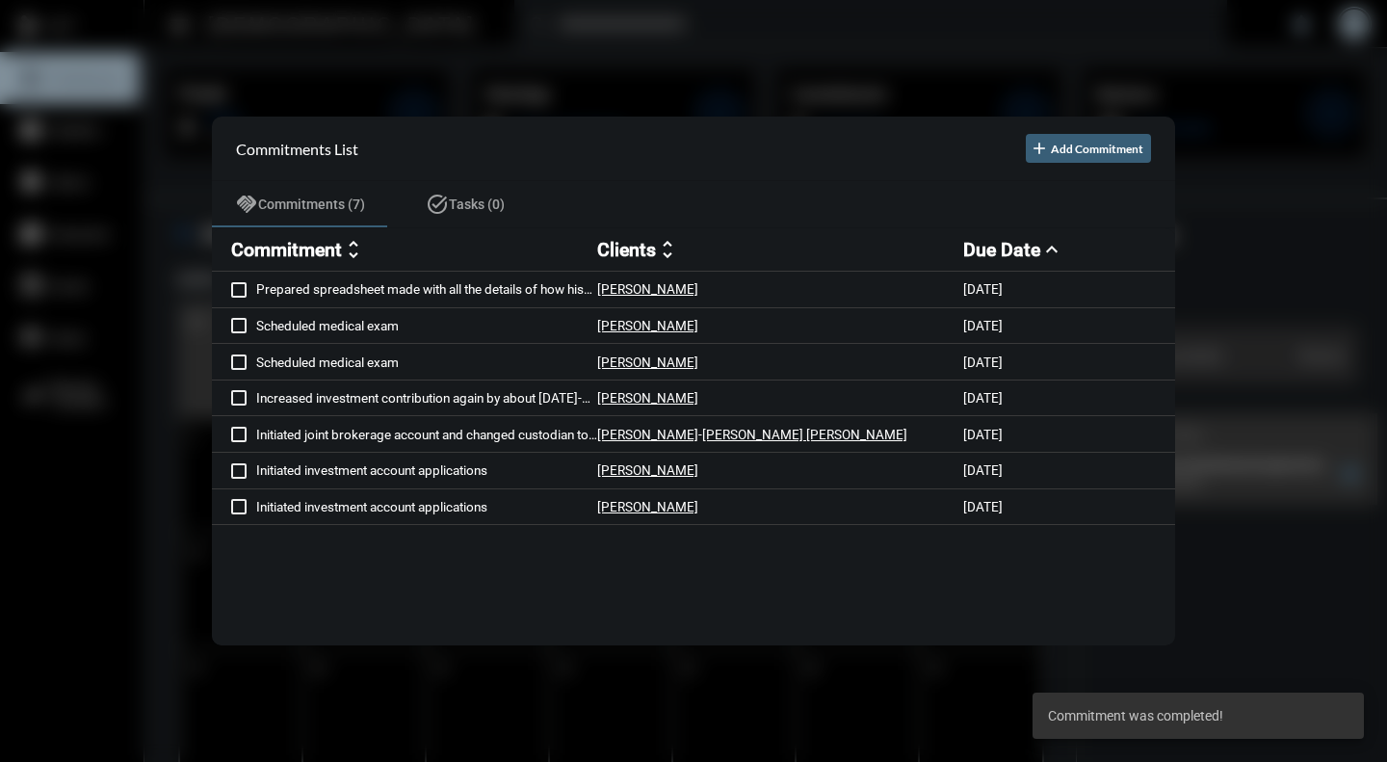
click at [91, 650] on div at bounding box center [693, 381] width 1387 height 762
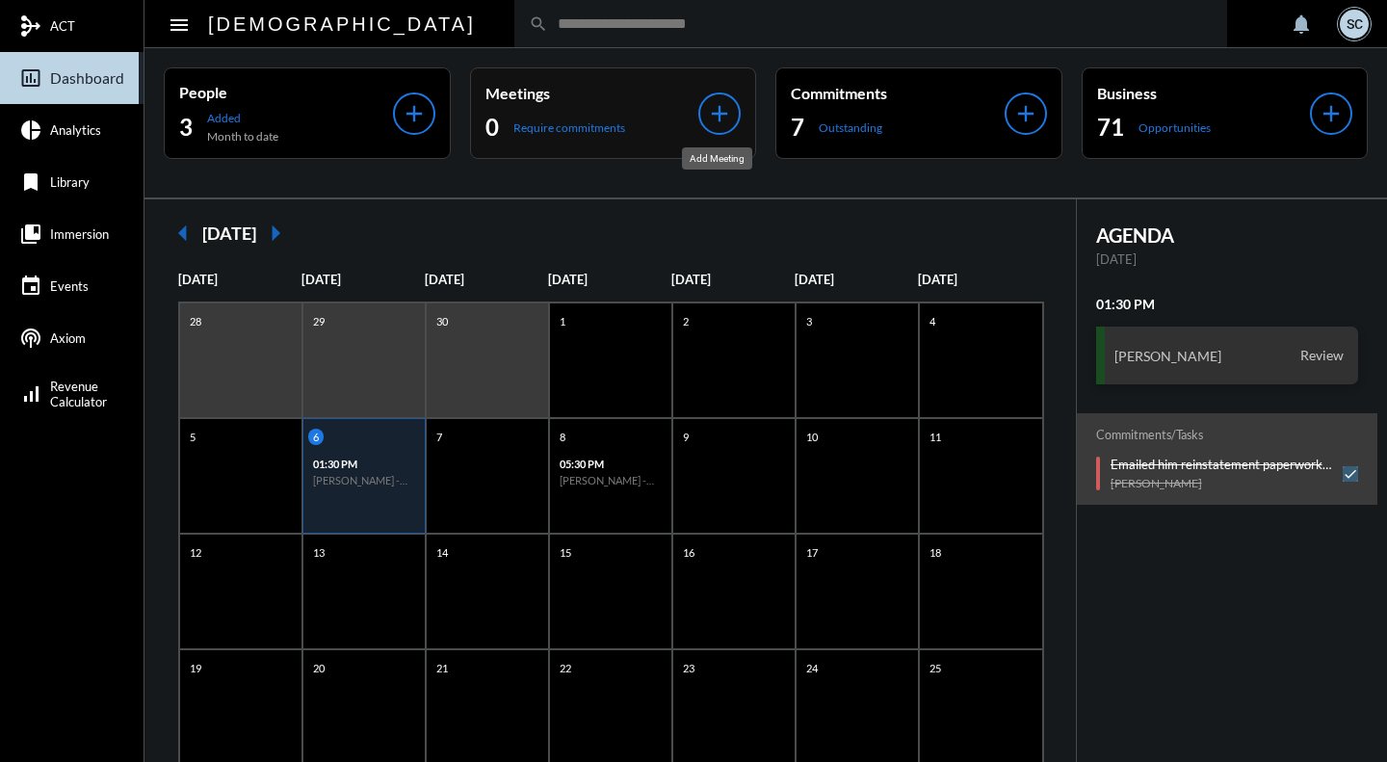
click at [726, 115] on mat-icon "add" at bounding box center [719, 113] width 27 height 27
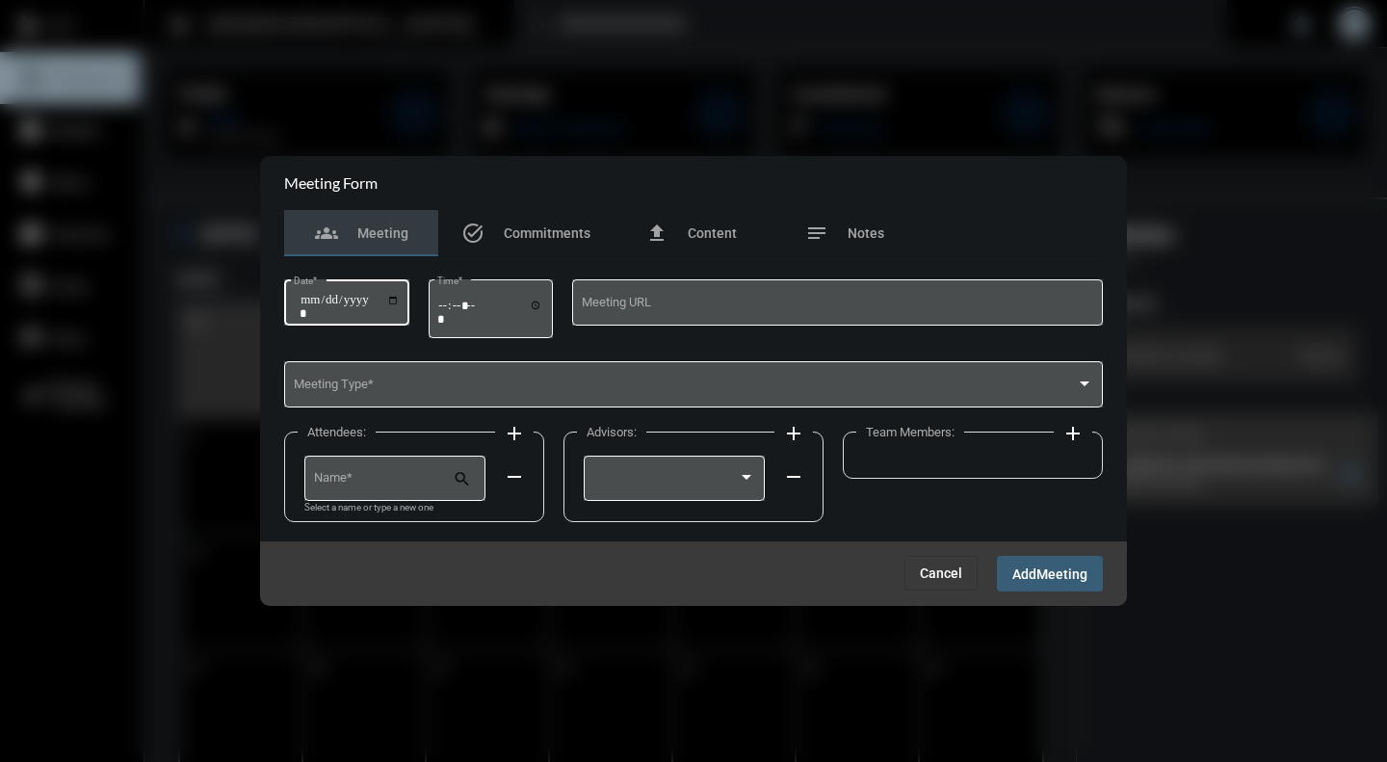
click at [400, 297] on input "Date *" at bounding box center [349, 306] width 100 height 27
type input "**********"
click at [539, 306] on input "Time *" at bounding box center [490, 312] width 106 height 28
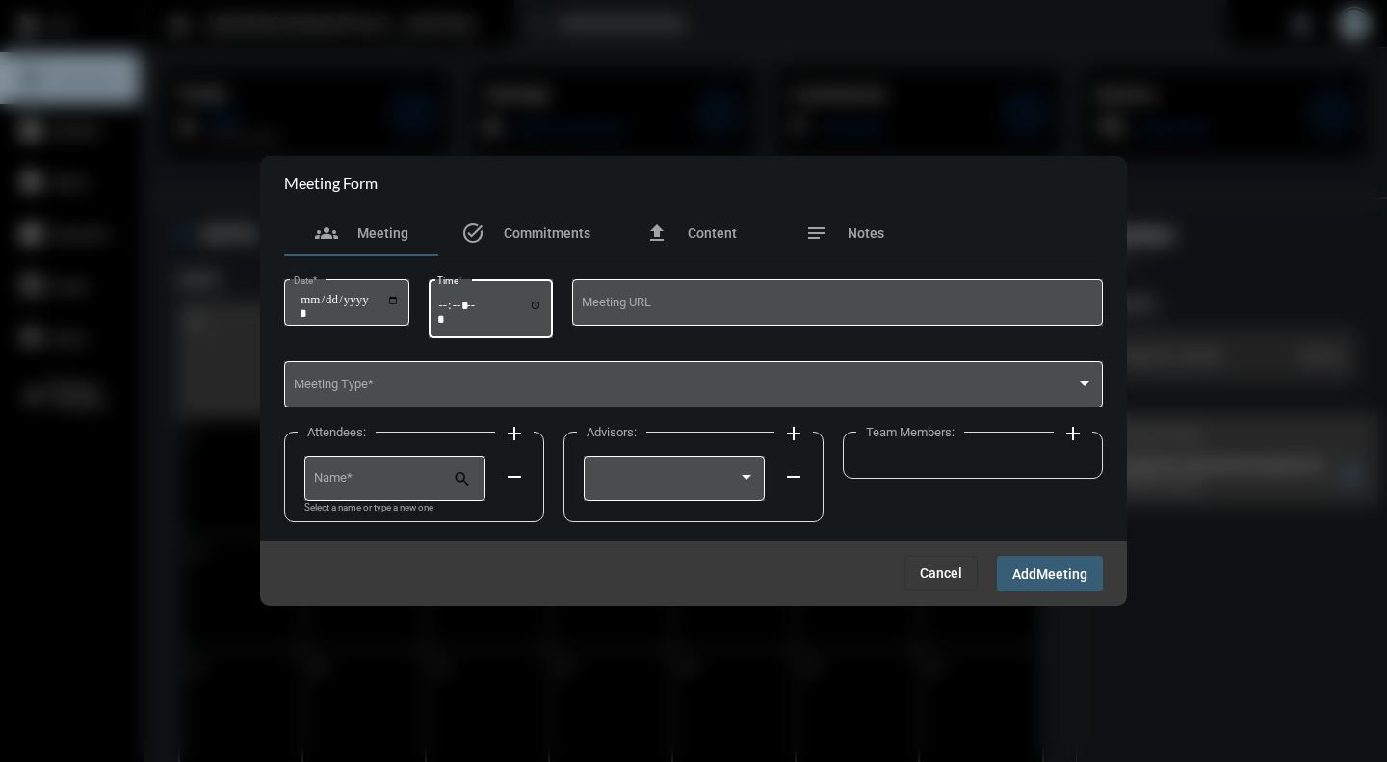
type input "*****"
click at [881, 524] on div "Attendees: add Name * search Select a name or type a new one remove Advisors: a…" at bounding box center [693, 484] width 819 height 114
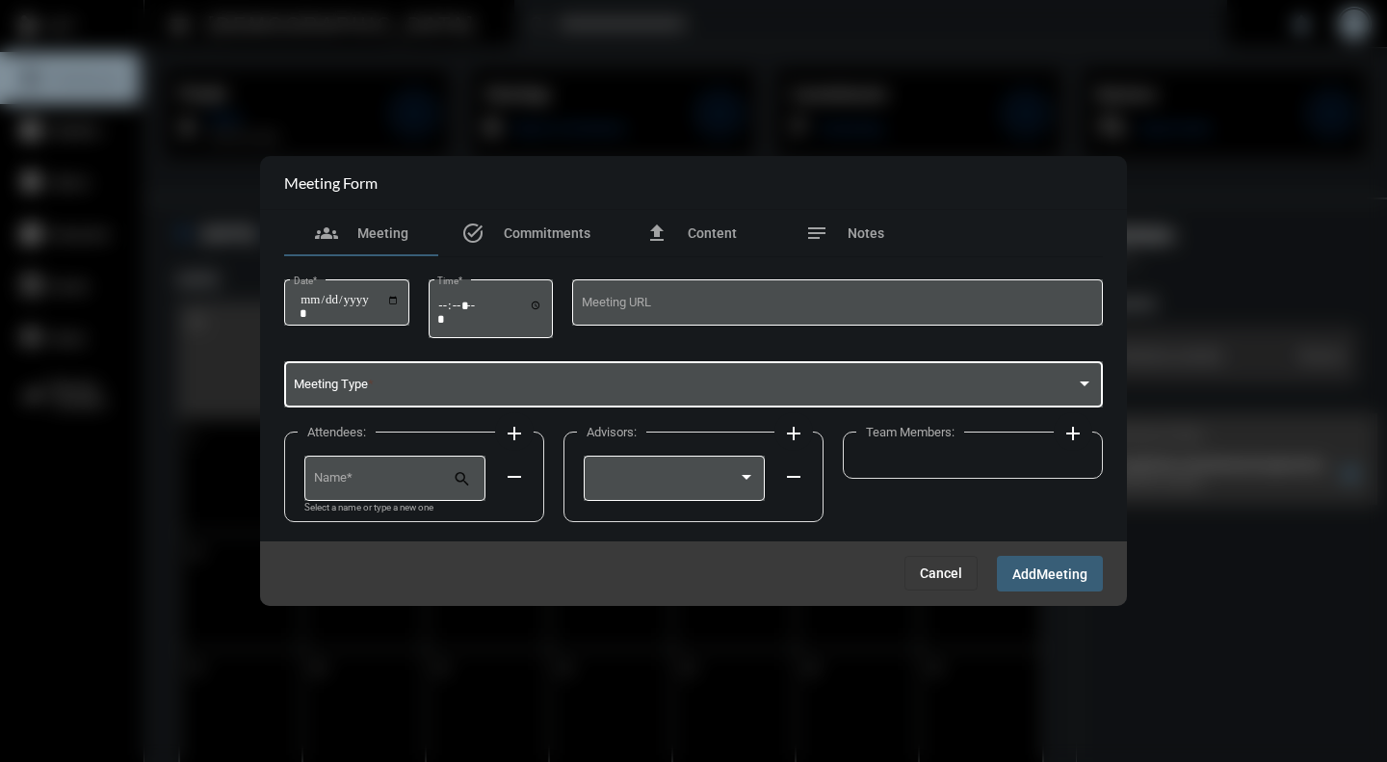
click at [616, 393] on span at bounding box center [685, 387] width 783 height 14
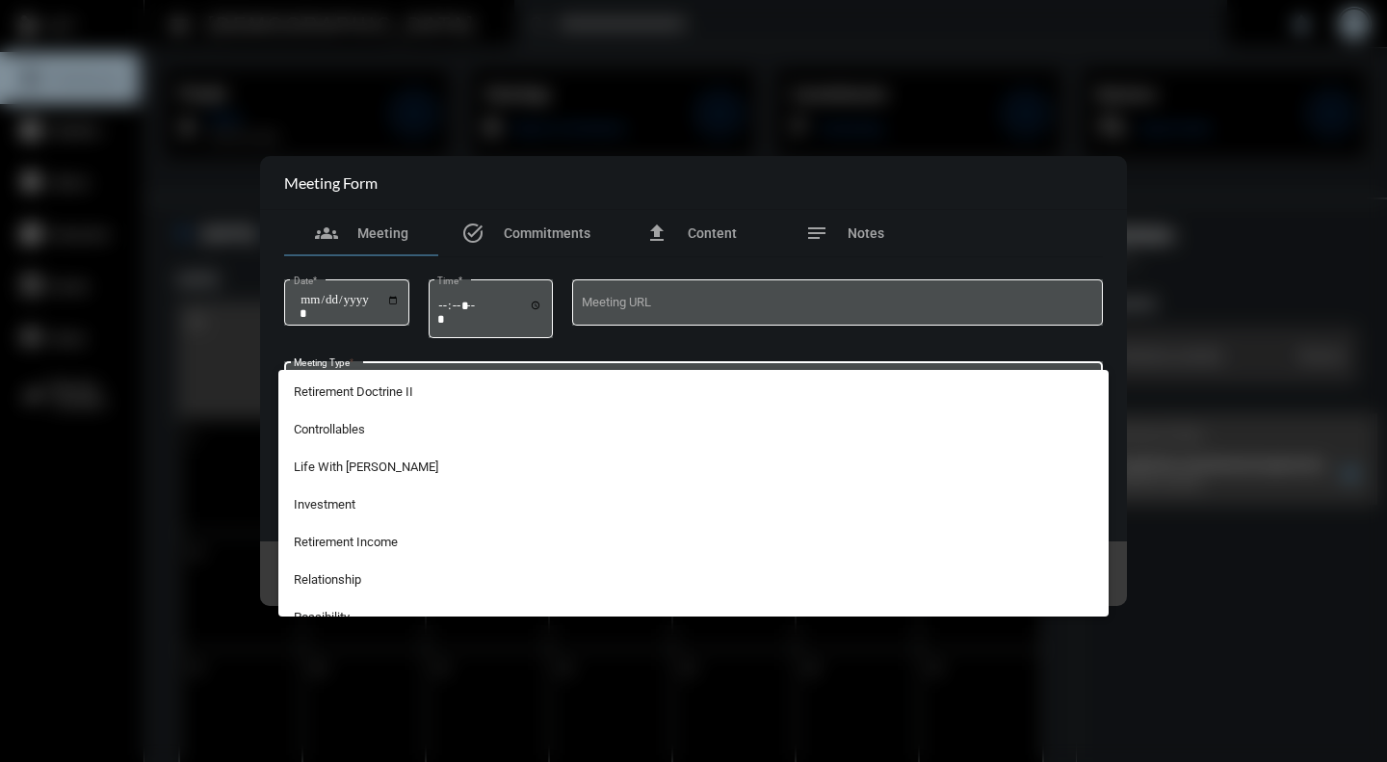
scroll to position [446, 0]
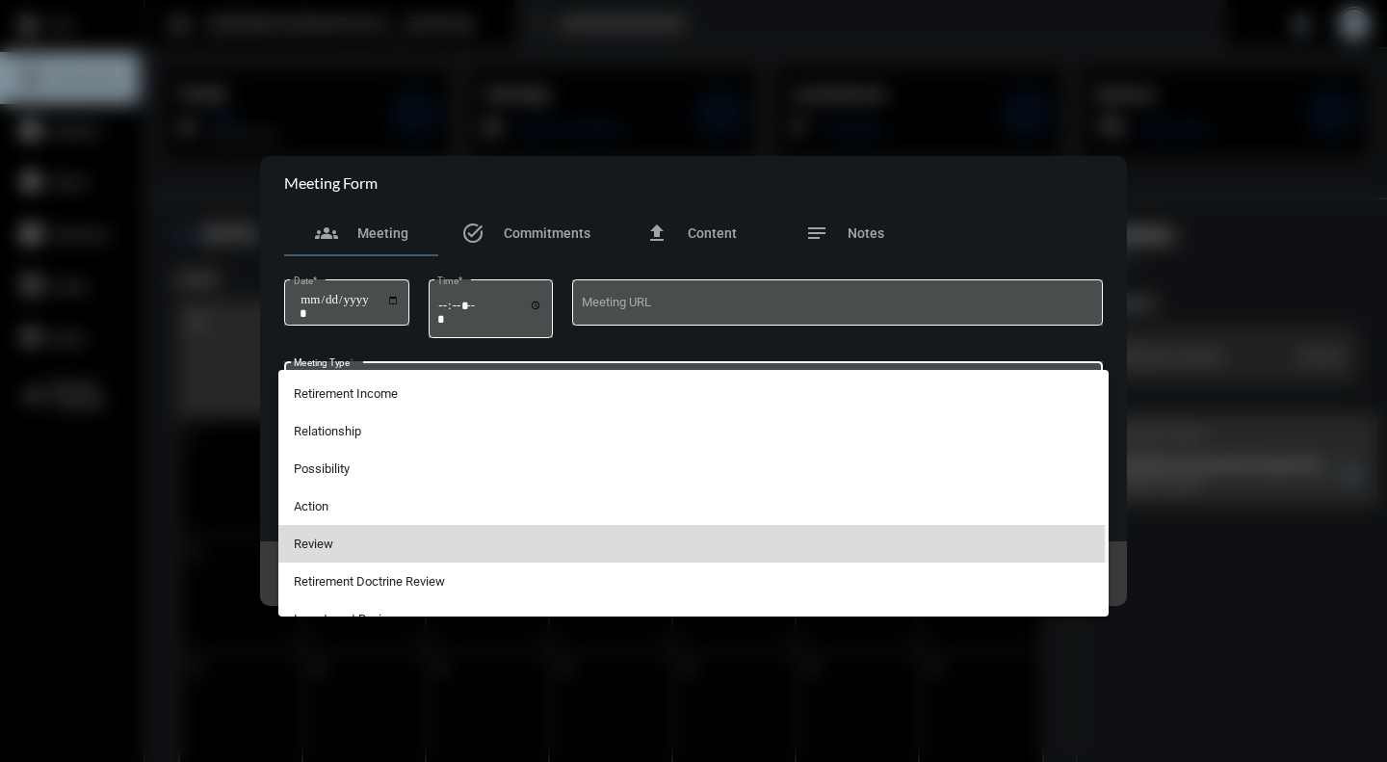
click at [324, 547] on span "Review" at bounding box center [694, 544] width 800 height 38
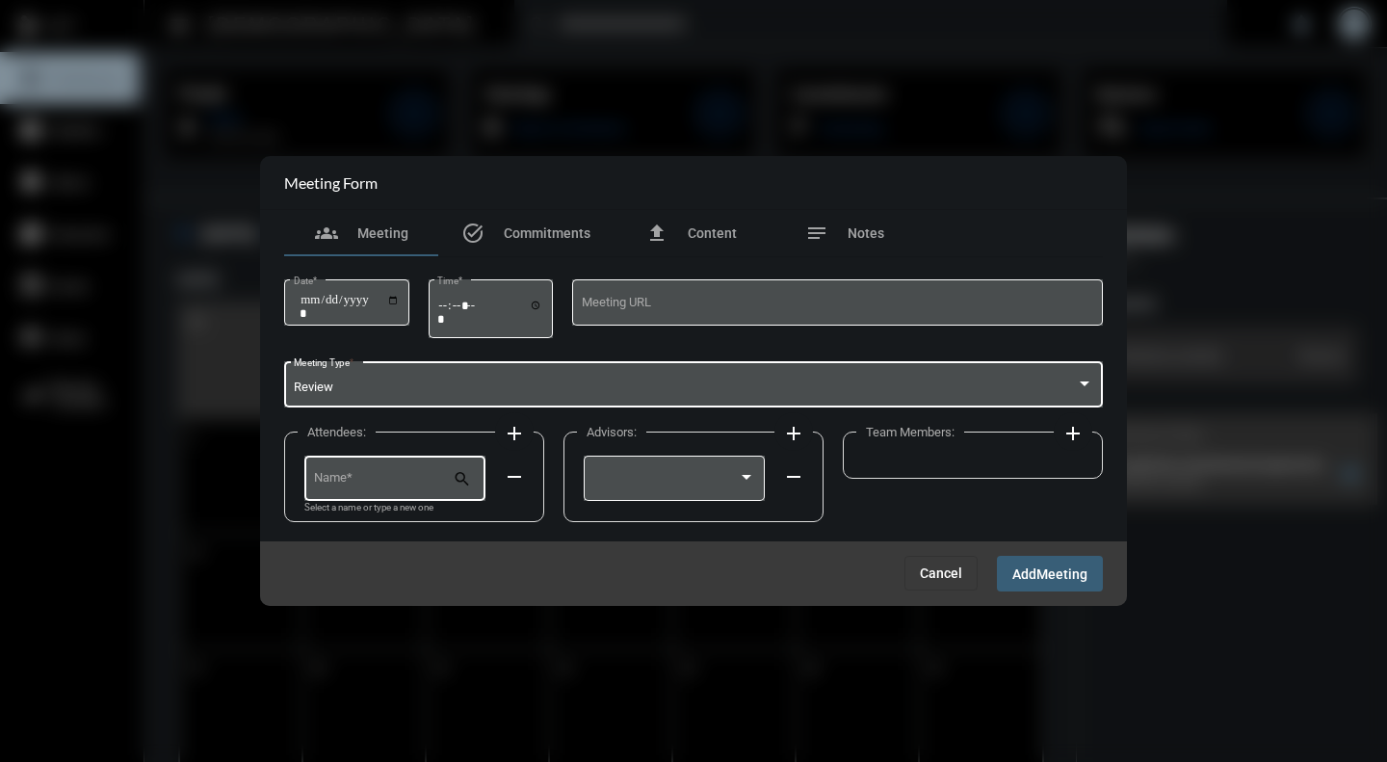
click at [364, 466] on div "Name *" at bounding box center [384, 476] width 140 height 49
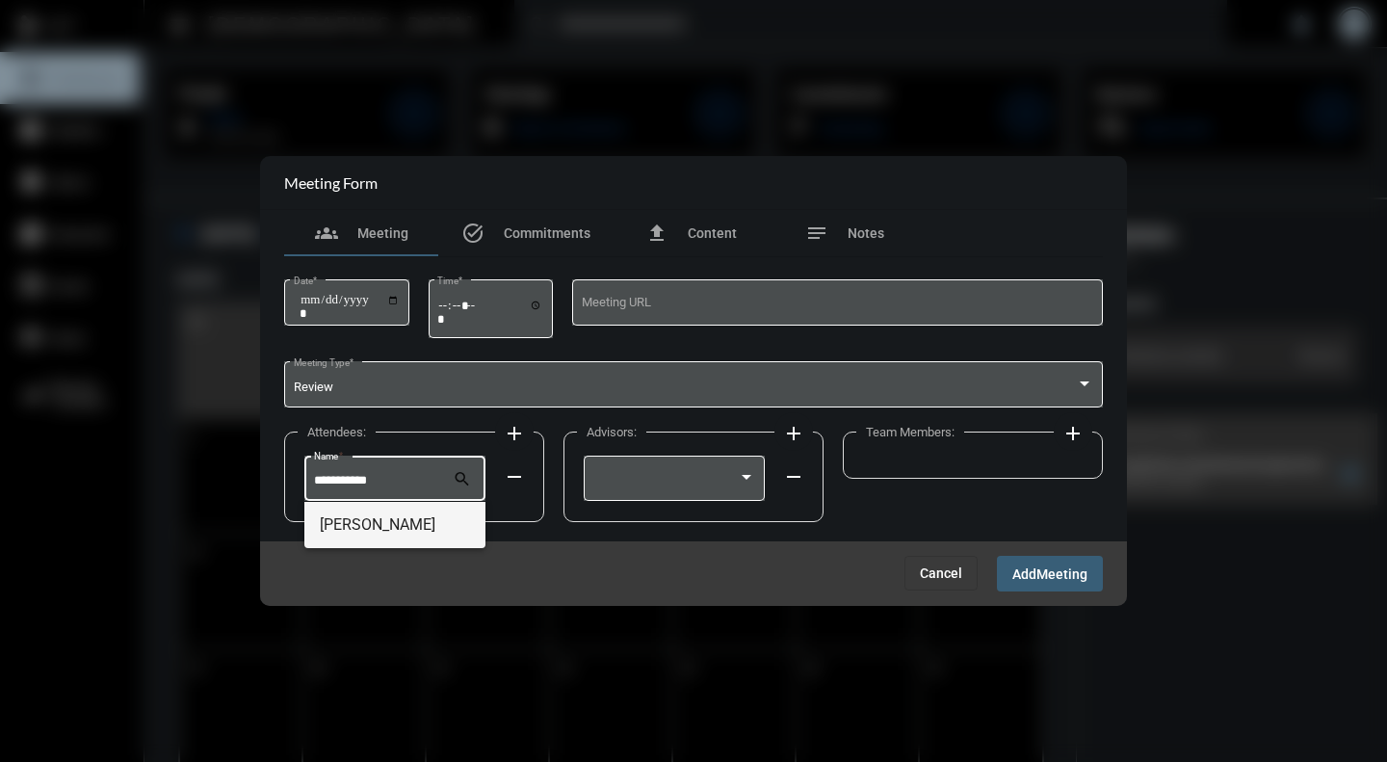
click at [364, 527] on span "[PERSON_NAME]" at bounding box center [395, 525] width 150 height 46
type input "**********"
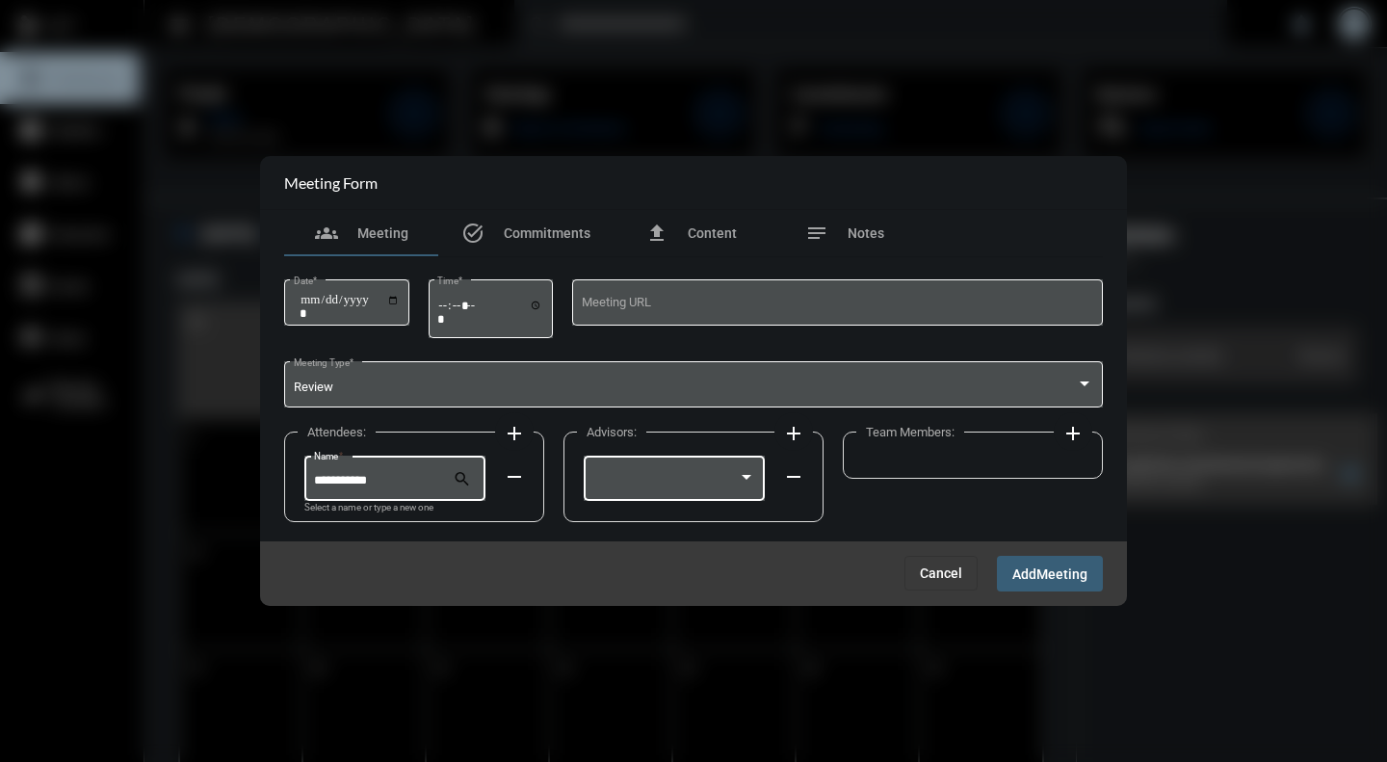
click at [631, 473] on div at bounding box center [674, 476] width 163 height 49
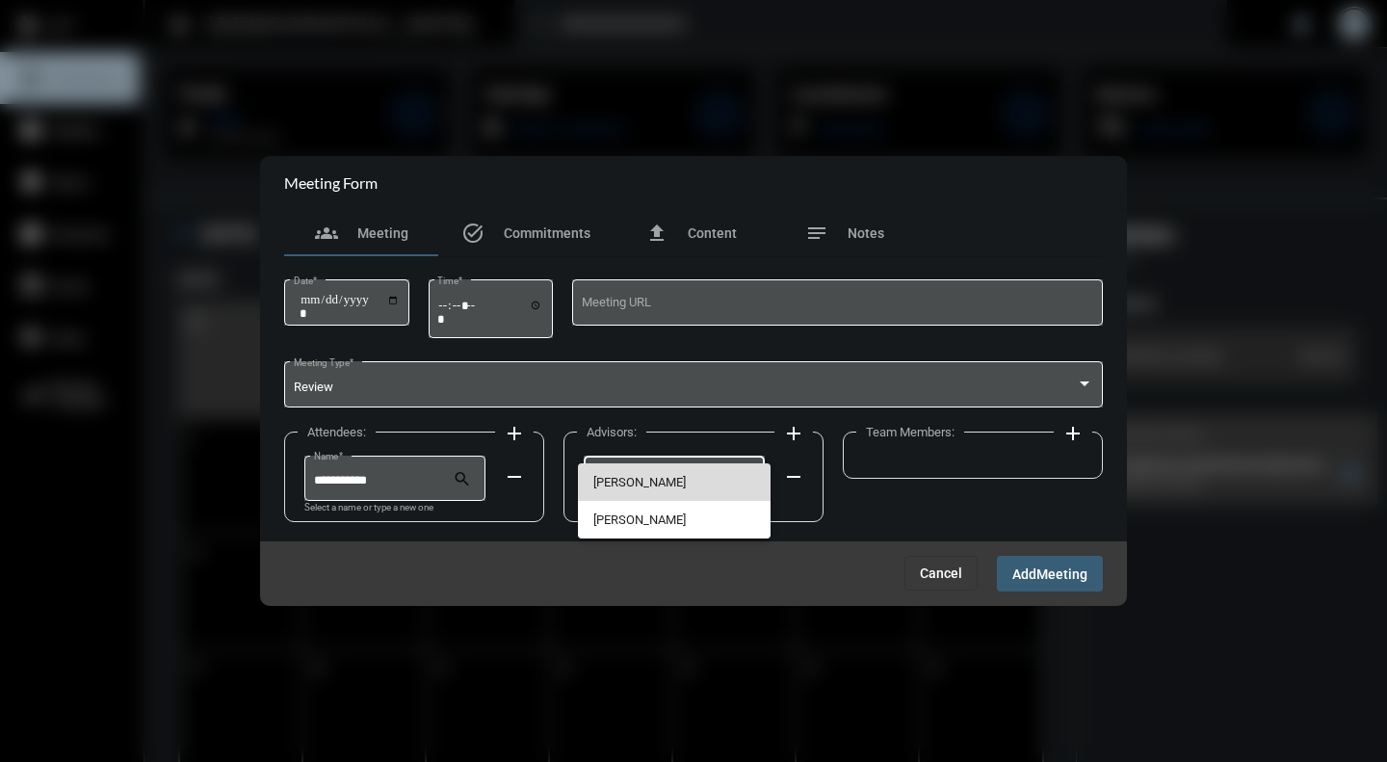
click at [622, 492] on span "[PERSON_NAME]" at bounding box center [674, 482] width 163 height 38
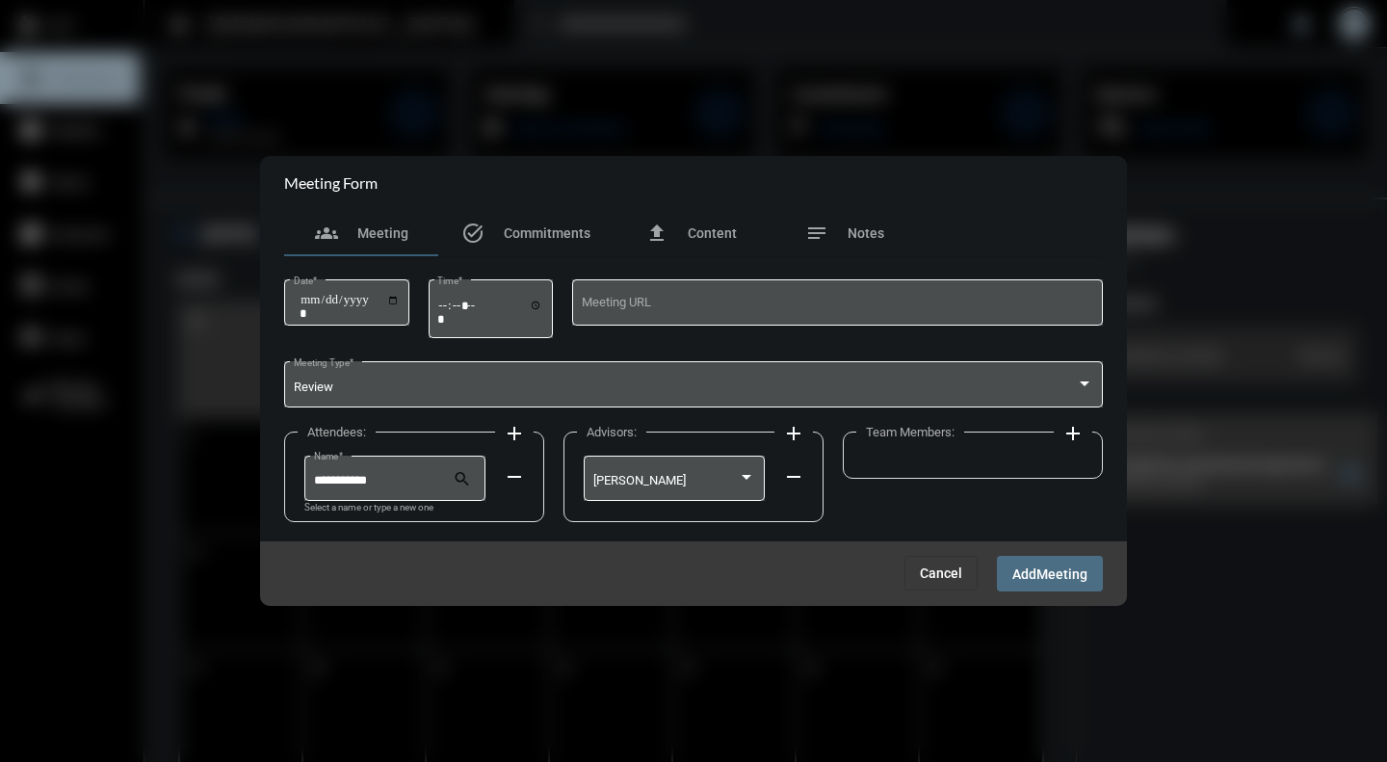
click at [1052, 575] on span "Meeting" at bounding box center [1061, 573] width 51 height 15
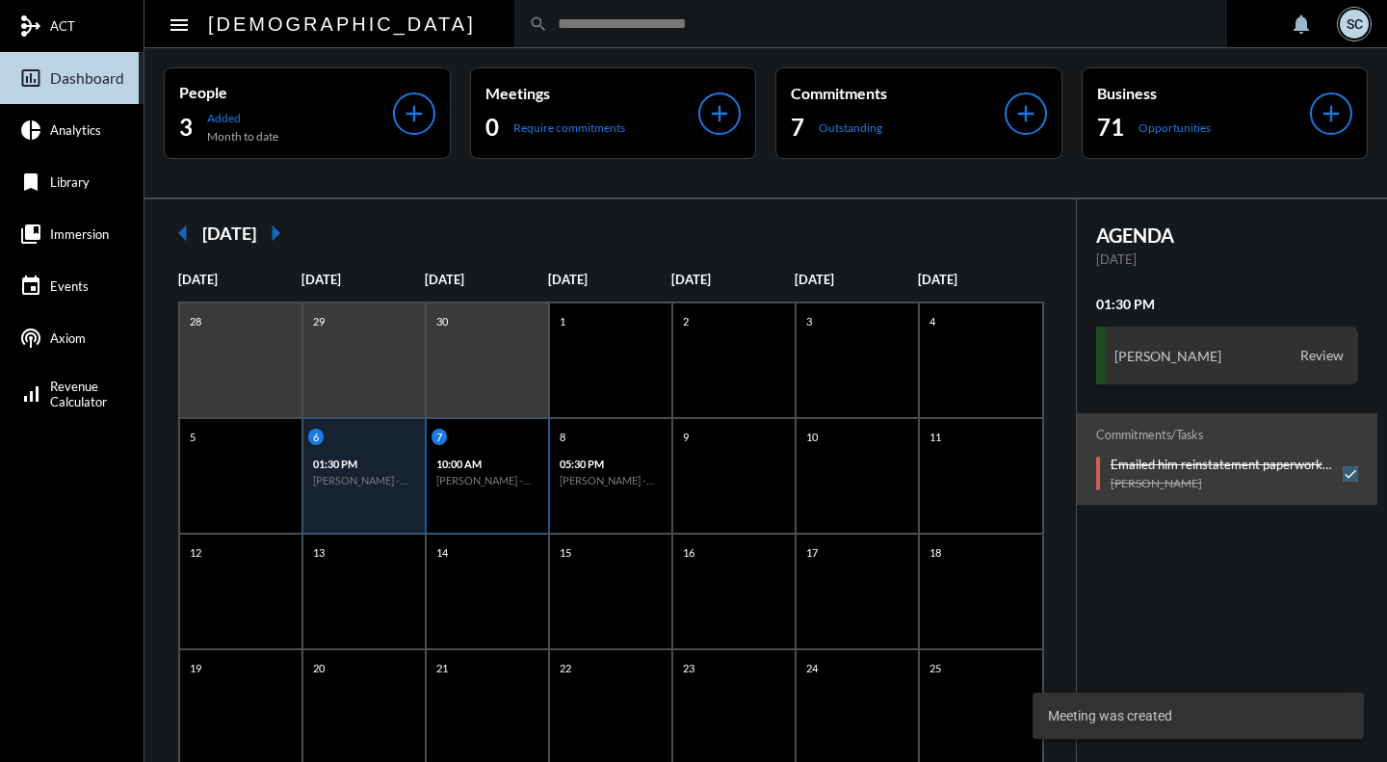
click at [486, 495] on div "7 10:00 AM [PERSON_NAME] - Review" at bounding box center [487, 476] width 123 height 116
